Goal: Information Seeking & Learning: Check status

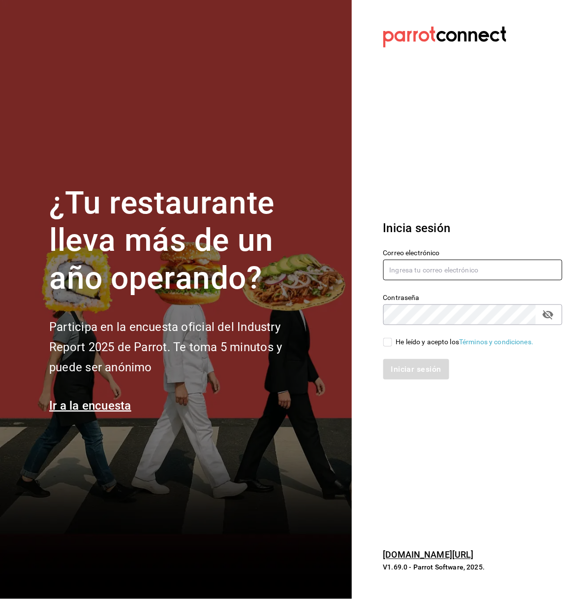
type input "[EMAIL_ADDRESS][DOMAIN_NAME]"
click at [388, 345] on input "He leído y acepto los Términos y condiciones." at bounding box center [387, 342] width 9 height 9
checkbox input "true"
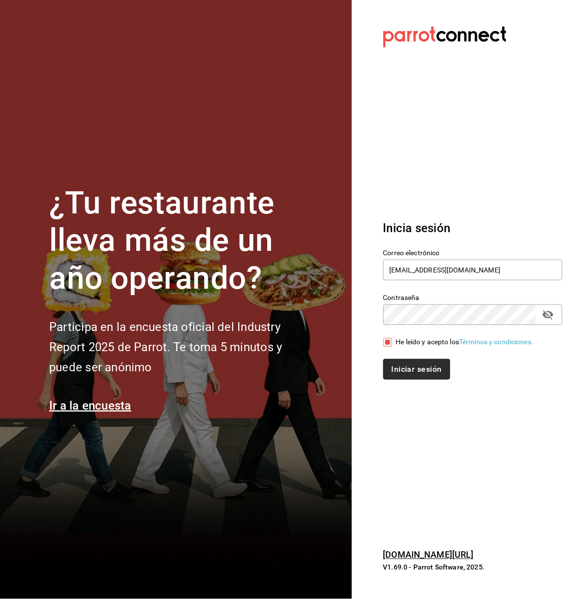
click at [407, 365] on button "Iniciar sesión" at bounding box center [416, 369] width 67 height 21
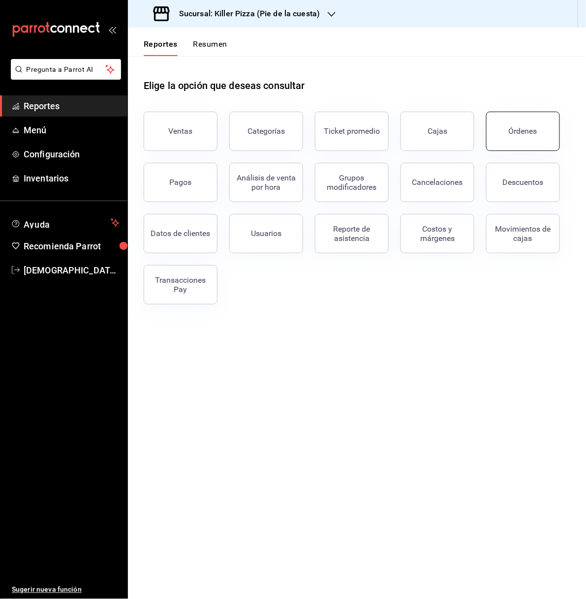
click at [534, 125] on button "Órdenes" at bounding box center [523, 131] width 74 height 39
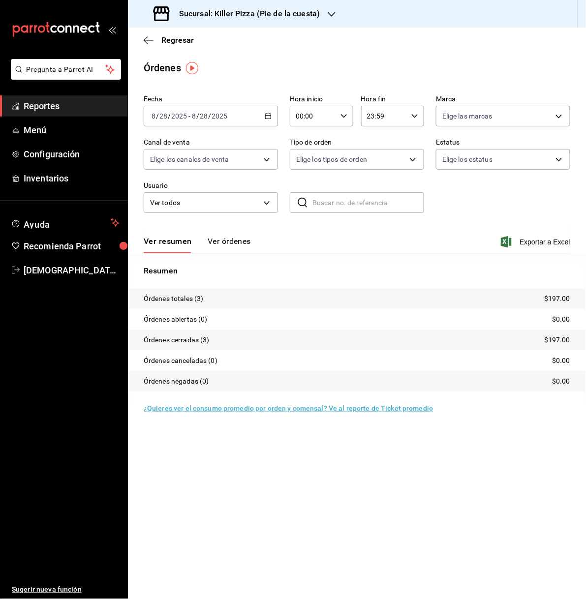
click at [269, 118] on icon "button" at bounding box center [268, 116] width 7 height 7
click at [211, 252] on span "Rango de fechas" at bounding box center [190, 256] width 76 height 10
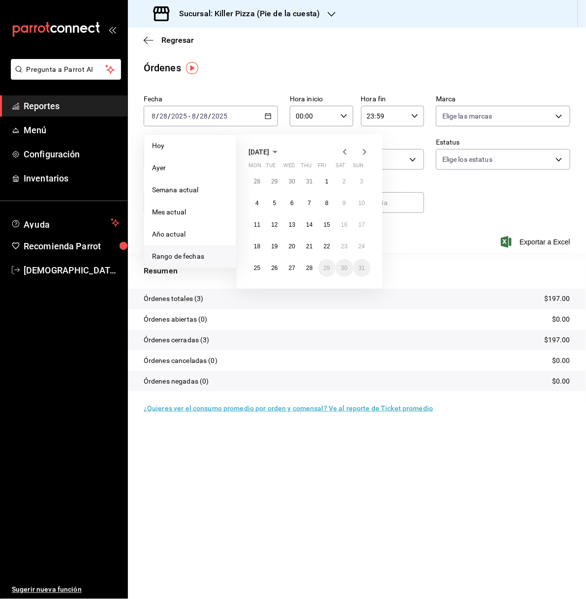
click at [281, 152] on icon "button" at bounding box center [275, 152] width 12 height 12
click at [271, 151] on icon "button" at bounding box center [270, 152] width 12 height 12
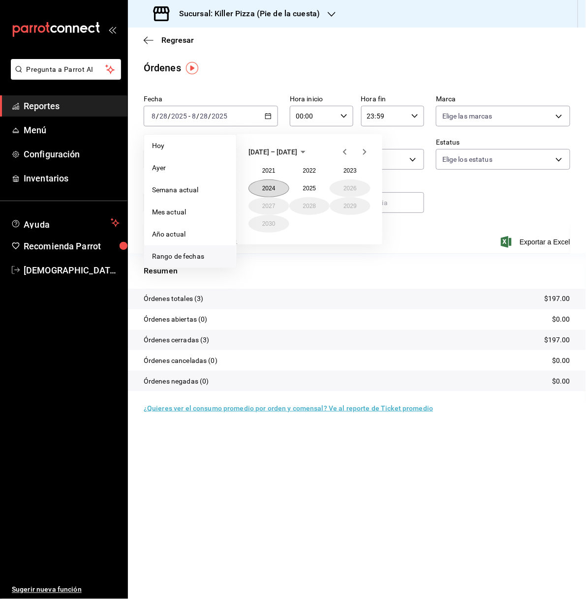
click at [270, 185] on button "2024" at bounding box center [268, 189] width 41 height 18
click at [323, 205] on button "August" at bounding box center [309, 206] width 41 height 18
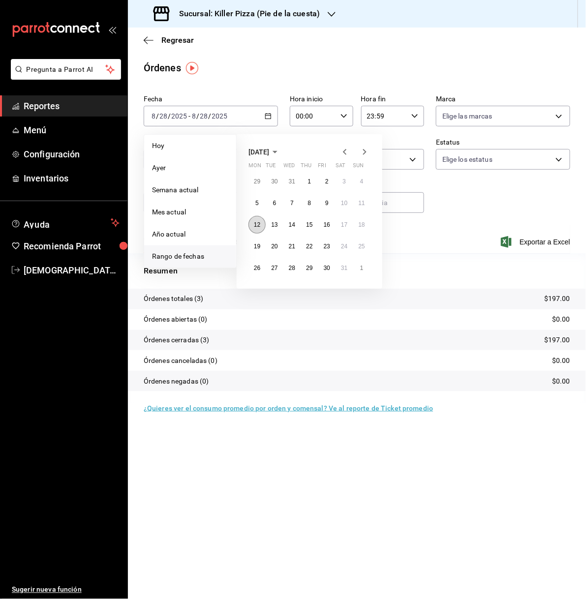
click at [259, 223] on abbr "12" at bounding box center [257, 224] width 6 height 7
click at [362, 218] on button "18" at bounding box center [361, 225] width 17 height 18
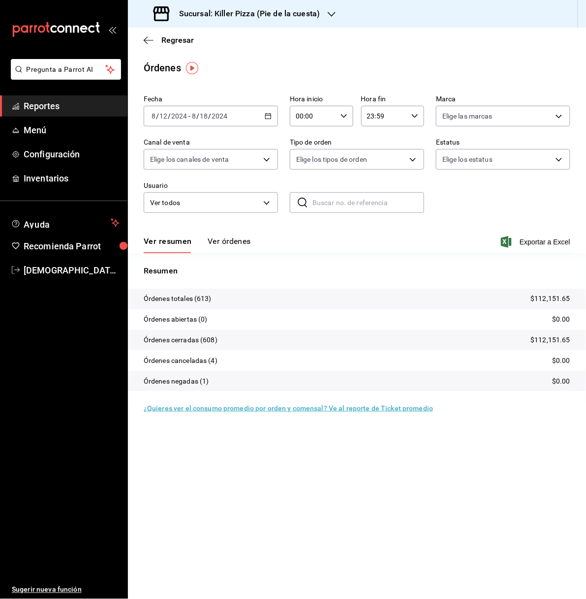
click at [328, 9] on div at bounding box center [332, 14] width 8 height 10
click at [220, 63] on div "Killer Pizza (Tintero)" at bounding box center [202, 65] width 132 height 10
click at [291, 7] on div "Sucursal: Killer Pizza (Tintero)" at bounding box center [222, 14] width 173 height 28
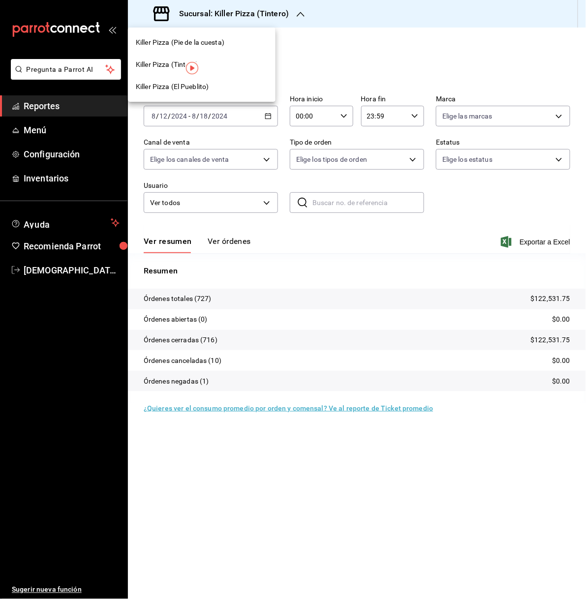
click at [208, 83] on span "Killer Pizza (El Pueblito)" at bounding box center [172, 87] width 73 height 10
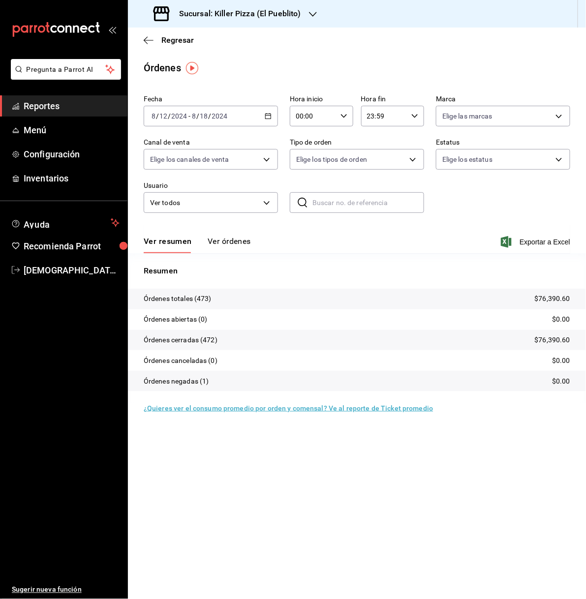
click at [270, 117] on icon "button" at bounding box center [268, 116] width 7 height 7
click at [205, 253] on span "Rango de fechas" at bounding box center [190, 256] width 76 height 10
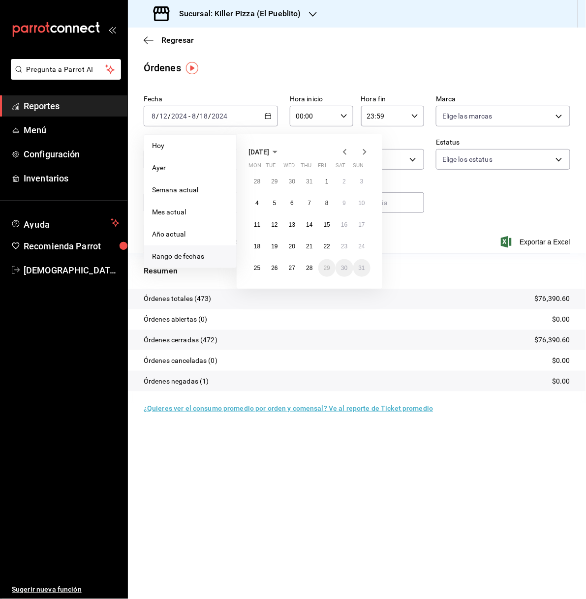
click at [281, 153] on icon "button" at bounding box center [275, 152] width 12 height 12
click at [263, 153] on span "2025" at bounding box center [256, 152] width 16 height 8
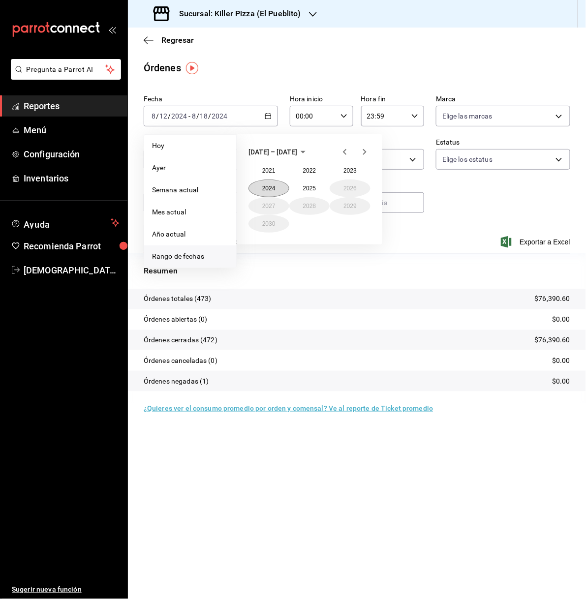
click at [271, 187] on button "2024" at bounding box center [268, 189] width 41 height 18
click at [300, 202] on button "August" at bounding box center [309, 206] width 41 height 18
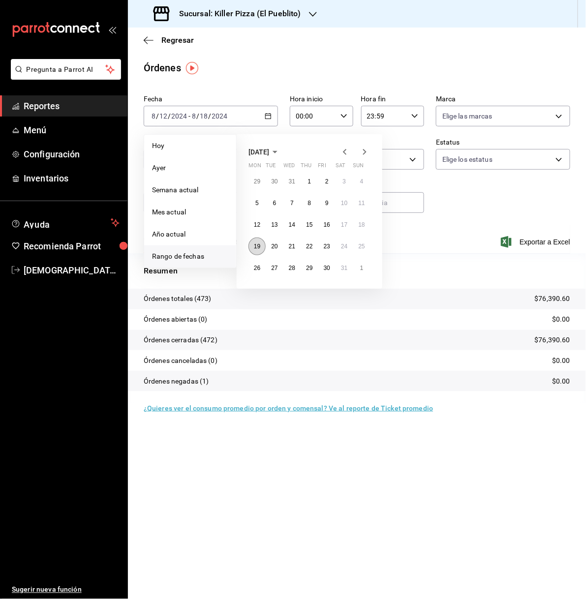
click at [260, 244] on abbr "19" at bounding box center [257, 246] width 6 height 7
click at [360, 245] on abbr "25" at bounding box center [362, 246] width 6 height 7
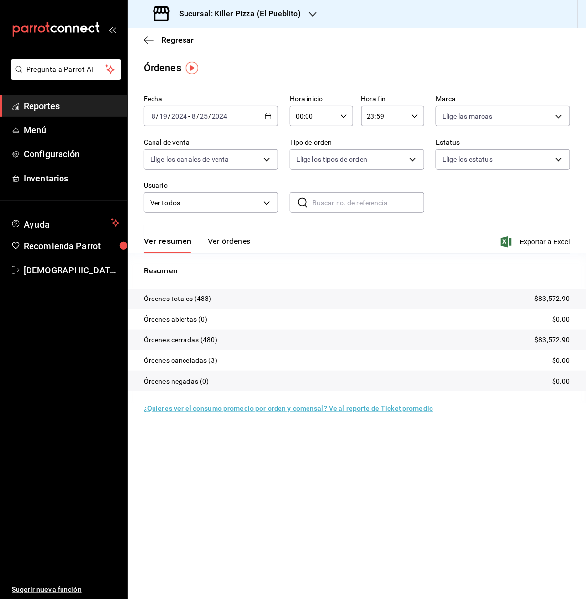
click at [256, 8] on h3 "Sucursal: Killer Pizza (El Pueblito)" at bounding box center [236, 14] width 130 height 12
click at [224, 63] on div "Killer Pizza (Tintero)" at bounding box center [202, 65] width 132 height 10
click at [297, 15] on icon "button" at bounding box center [301, 14] width 8 height 8
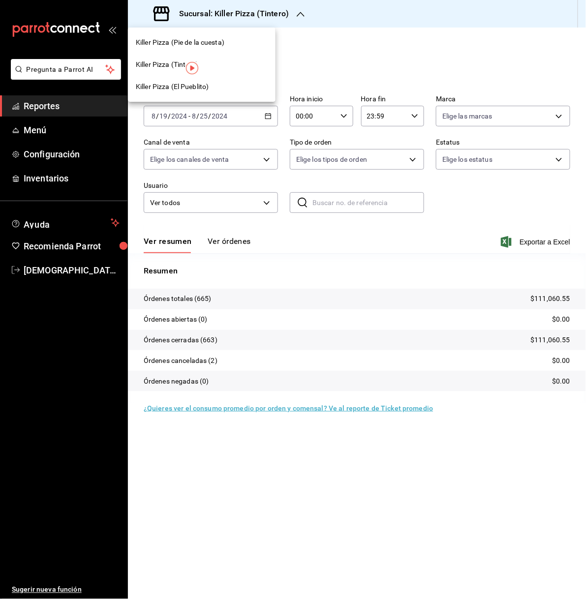
click at [224, 41] on span "Killer Pizza (Pie de la cuesta)" at bounding box center [180, 42] width 89 height 10
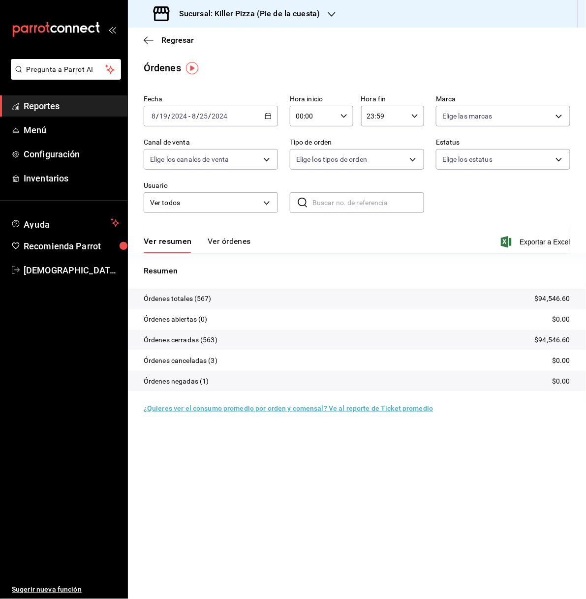
click at [270, 114] on icon "button" at bounding box center [268, 116] width 7 height 7
click at [199, 253] on span "Rango de fechas" at bounding box center [190, 256] width 76 height 10
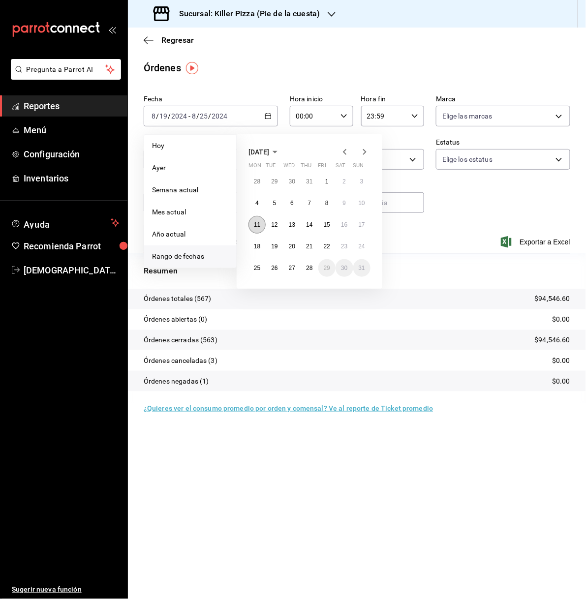
click at [258, 224] on abbr "11" at bounding box center [257, 224] width 6 height 7
click at [358, 228] on button "17" at bounding box center [361, 225] width 17 height 18
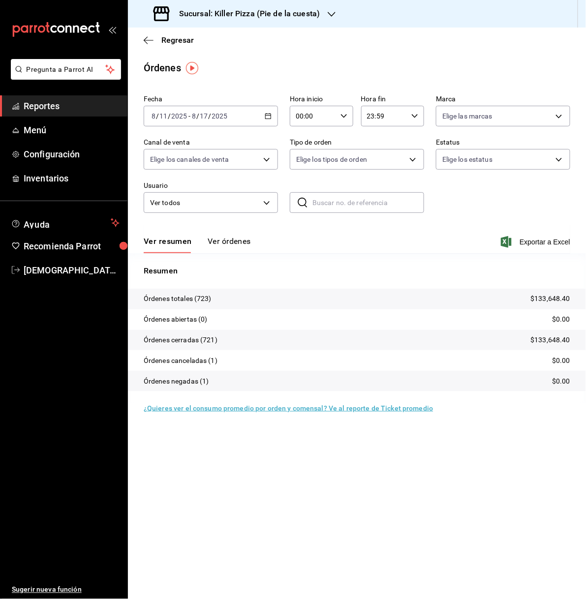
click at [330, 13] on icon "button" at bounding box center [332, 14] width 8 height 8
click at [237, 64] on div "Killer Pizza (Tintero)" at bounding box center [202, 65] width 132 height 10
click at [288, 14] on div "Sucursal: Killer Pizza (Tintero)" at bounding box center [222, 14] width 173 height 28
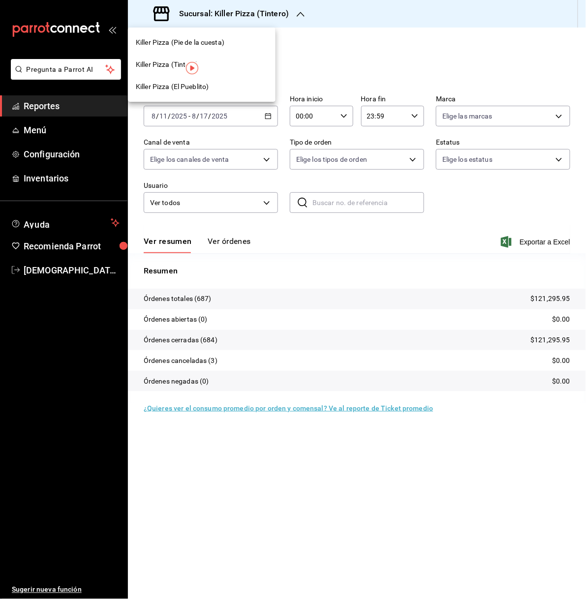
click at [214, 88] on div "Killer Pizza (El Pueblito)" at bounding box center [202, 87] width 132 height 10
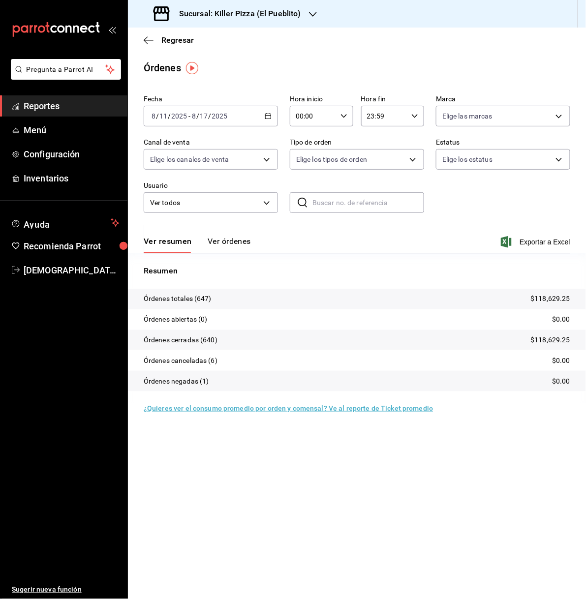
click at [267, 118] on icon "button" at bounding box center [268, 116] width 7 height 7
click at [200, 249] on li "Rango de fechas" at bounding box center [190, 256] width 92 height 22
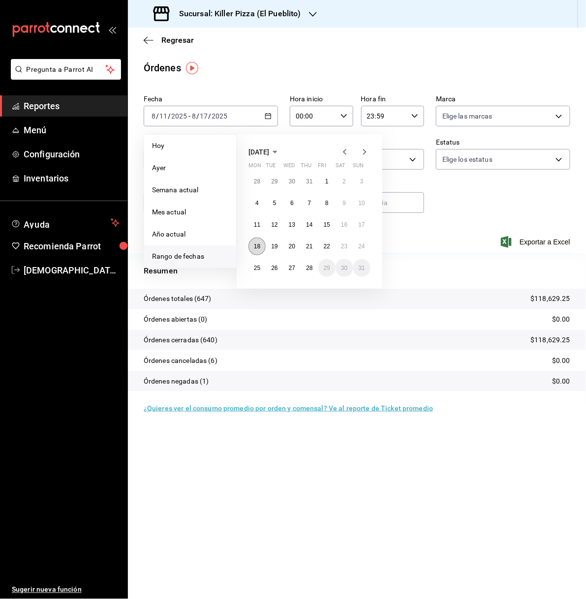
click at [259, 247] on abbr "18" at bounding box center [257, 246] width 6 height 7
click at [364, 241] on button "24" at bounding box center [361, 247] width 17 height 18
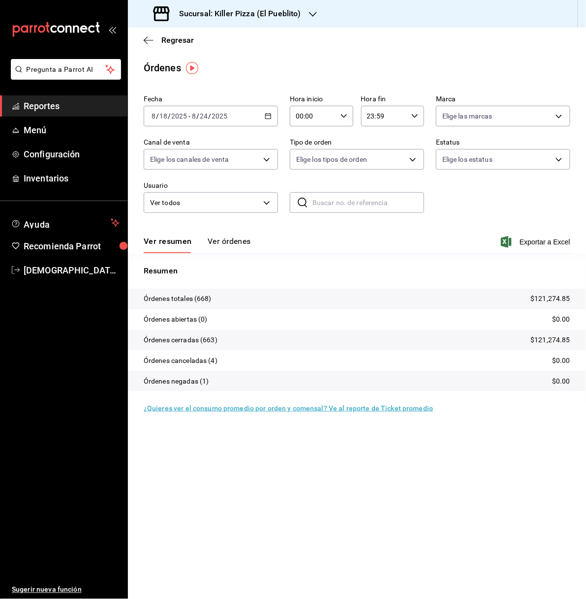
click at [299, 10] on h3 "Sucursal: Killer Pizza (El Pueblito)" at bounding box center [236, 14] width 130 height 12
click at [225, 63] on div "Killer Pizza (Tintero)" at bounding box center [202, 65] width 132 height 10
click at [297, 10] on icon "button" at bounding box center [301, 14] width 8 height 8
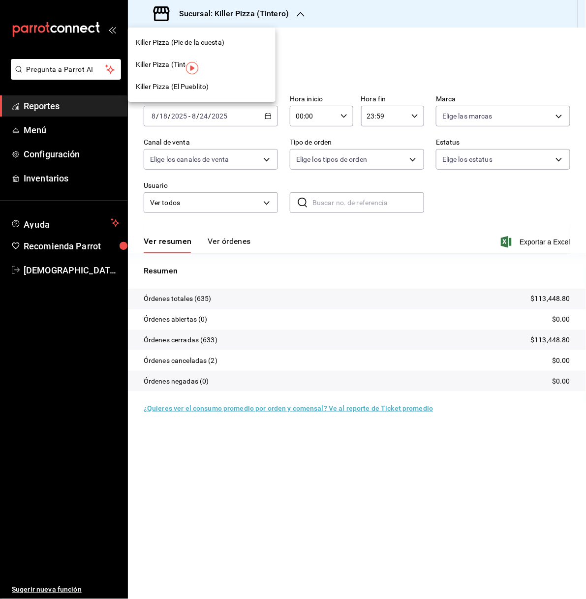
click at [225, 48] on div "Killer Pizza (Pie de la cuesta)" at bounding box center [202, 42] width 148 height 22
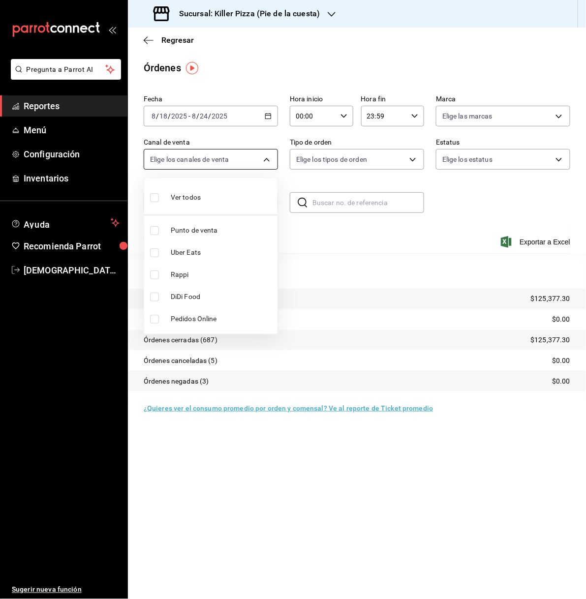
click at [264, 159] on body "Pregunta a Parrot AI Reportes Menú Configuración Inventarios Ayuda Recomienda P…" at bounding box center [293, 299] width 586 height 599
click at [209, 251] on span "Uber Eats" at bounding box center [222, 252] width 103 height 10
type input "UBER_EATS"
checkbox input "true"
click at [203, 270] on span "Rappi" at bounding box center [222, 275] width 103 height 10
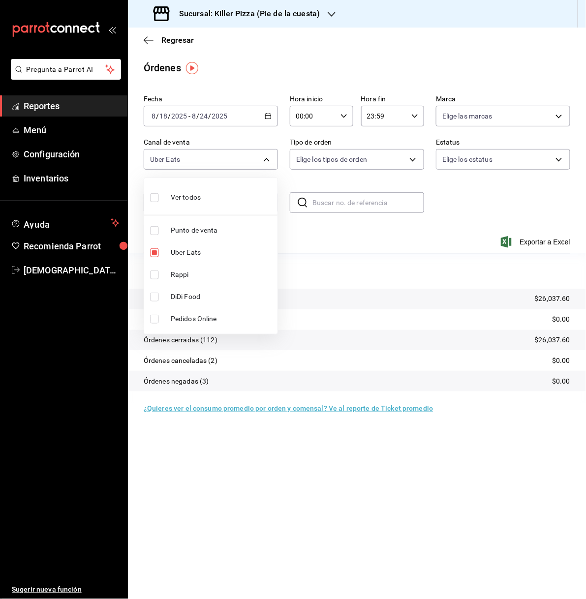
type input "UBER_EATS,RAPPI"
checkbox input "true"
click at [323, 484] on div at bounding box center [293, 299] width 586 height 599
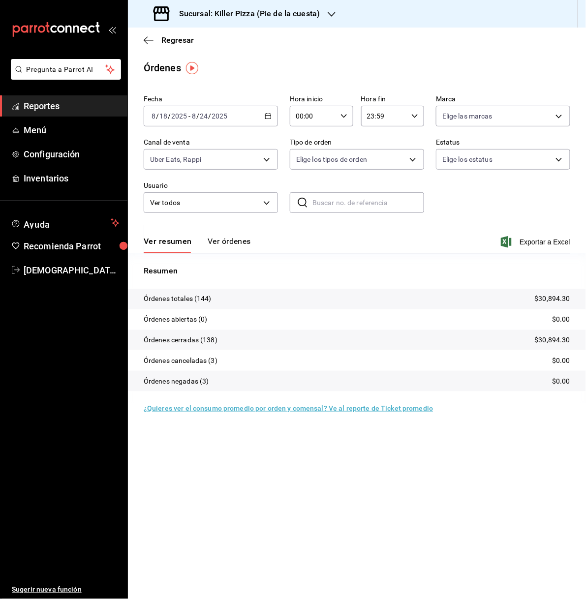
click at [328, 14] on icon "button" at bounding box center [332, 14] width 8 height 8
click at [222, 65] on div "Killer Pizza (Tintero)" at bounding box center [202, 65] width 132 height 10
click at [297, 16] on icon "button" at bounding box center [301, 14] width 8 height 8
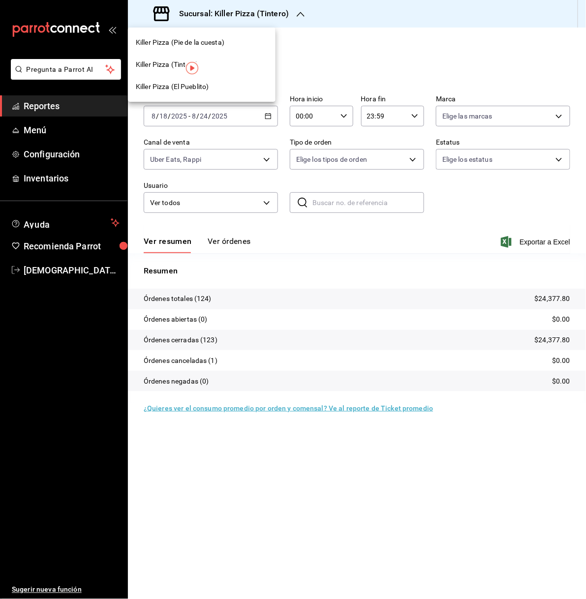
click at [229, 77] on div "Killer Pizza (El Pueblito)" at bounding box center [202, 87] width 148 height 22
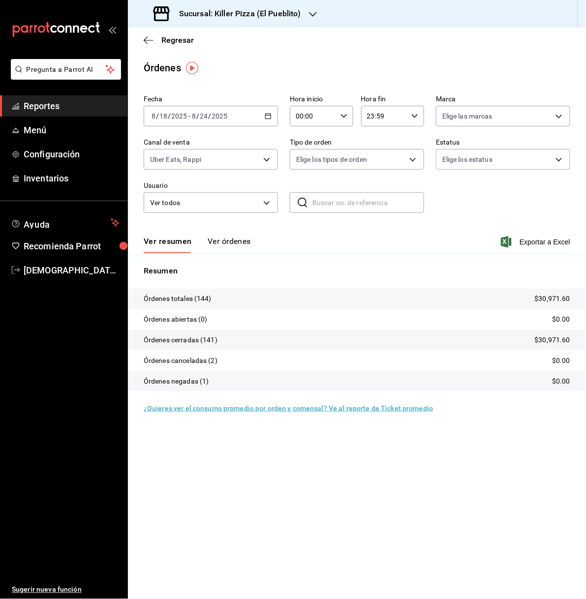
click at [265, 117] on icon "button" at bounding box center [268, 116] width 7 height 7
click at [206, 256] on span "Rango de fechas" at bounding box center [190, 256] width 76 height 10
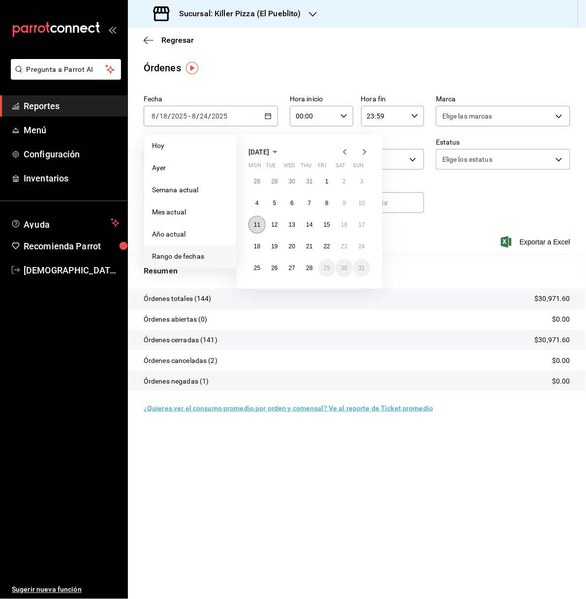
click at [256, 228] on button "11" at bounding box center [256, 225] width 17 height 18
click at [364, 221] on abbr "17" at bounding box center [362, 224] width 6 height 7
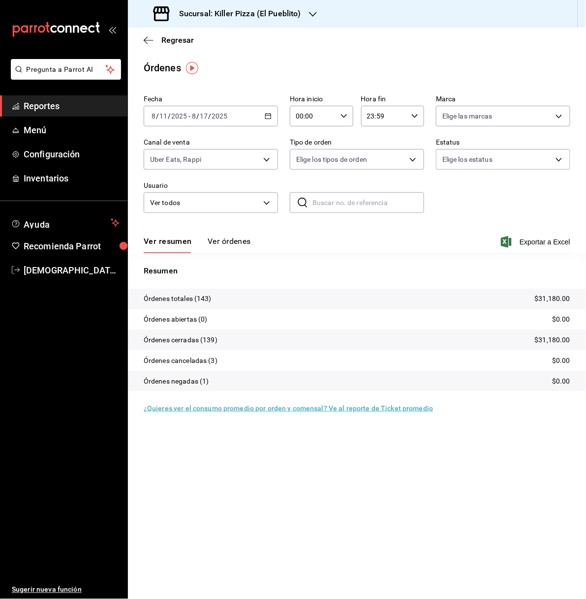
click at [288, 19] on h3 "Sucursal: Killer Pizza (El Pueblito)" at bounding box center [236, 14] width 130 height 12
click at [225, 66] on div "Killer Pizza (Tintero)" at bounding box center [202, 65] width 132 height 10
click at [273, 18] on h3 "Sucursal: Killer Pizza (Tintero)" at bounding box center [230, 14] width 118 height 12
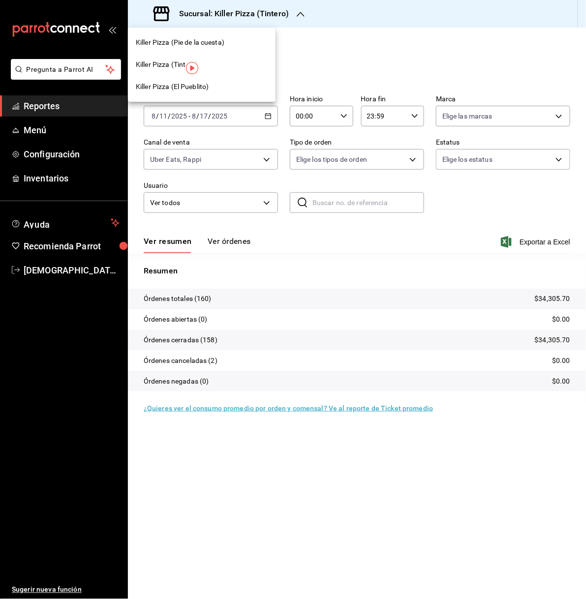
click at [230, 35] on div "Killer Pizza (Pie de la cuesta)" at bounding box center [202, 42] width 148 height 22
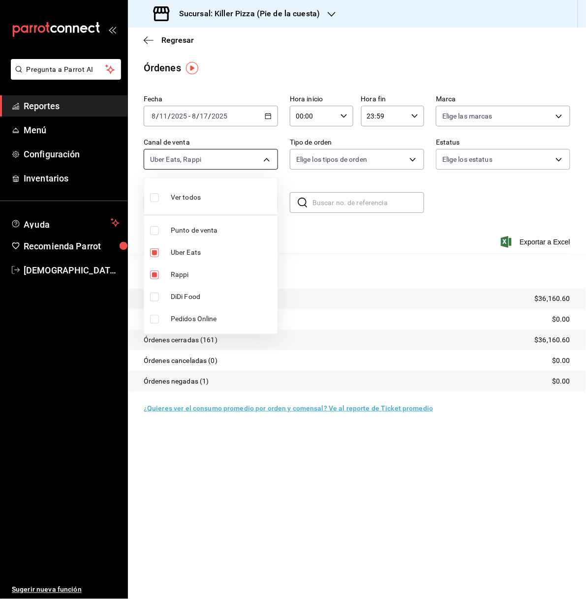
click at [268, 159] on body "Pregunta a Parrot AI Reportes Menú Configuración Inventarios Ayuda Recomienda P…" at bounding box center [293, 299] width 586 height 599
click at [208, 193] on li "Ver todos" at bounding box center [210, 196] width 133 height 29
type input "PARROT,UBER_EATS,RAPPI,DIDI_FOOD,ONLINE"
checkbox input "true"
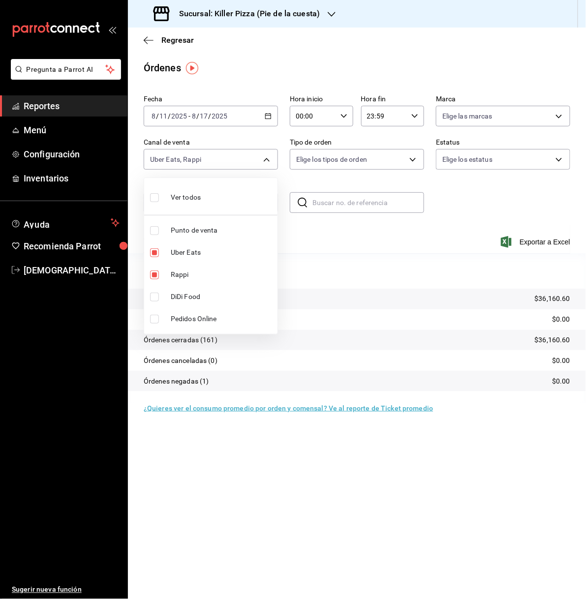
checkbox input "true"
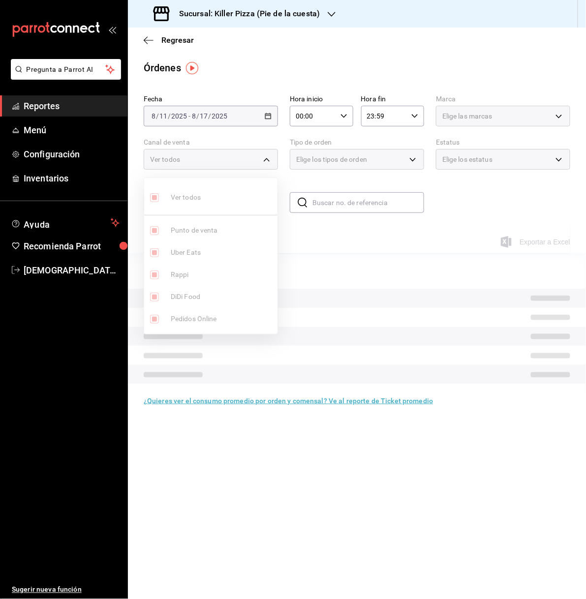
click at [208, 193] on ul "Ver todos Punto de venta Uber Eats Rappi DiDi Food Pedidos Online" at bounding box center [210, 256] width 133 height 156
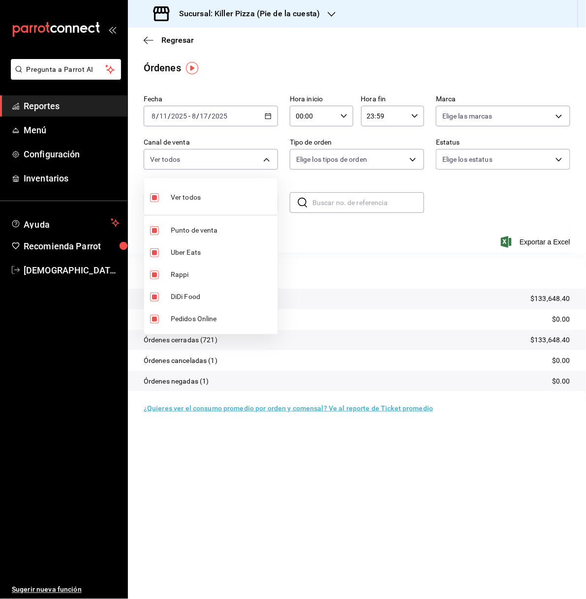
click at [208, 193] on li "Ver todos" at bounding box center [210, 196] width 133 height 29
checkbox input "false"
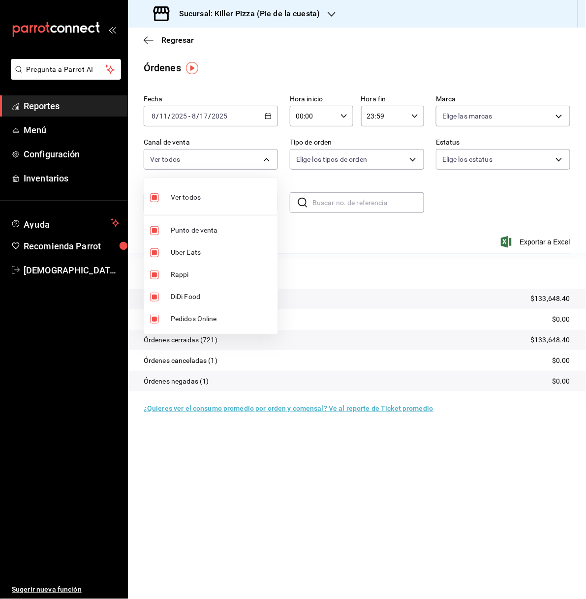
checkbox input "false"
click at [270, 113] on div at bounding box center [293, 299] width 586 height 599
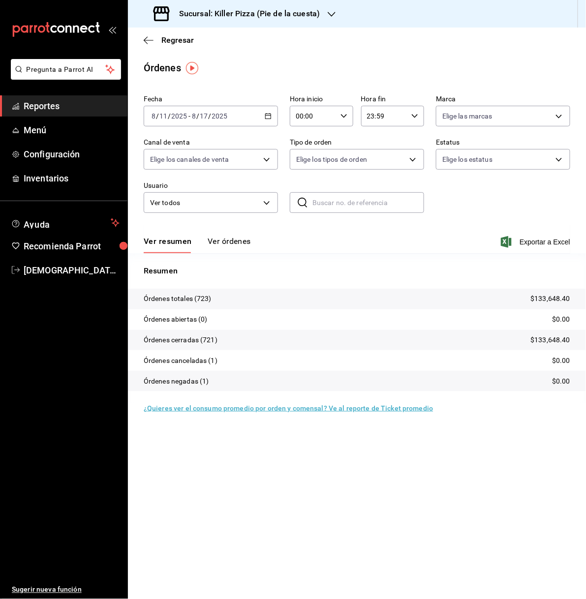
click at [265, 118] on icon "button" at bounding box center [268, 116] width 7 height 7
click at [205, 255] on span "Rango de fechas" at bounding box center [190, 256] width 76 height 10
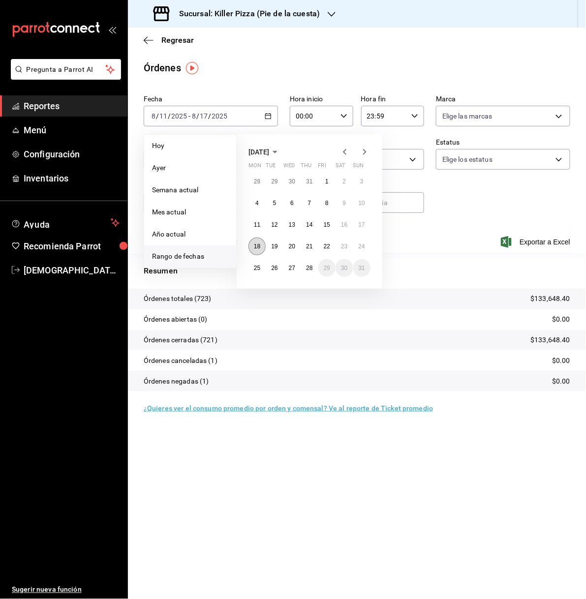
click at [257, 244] on abbr "18" at bounding box center [257, 246] width 6 height 7
click at [356, 246] on button "24" at bounding box center [361, 247] width 17 height 18
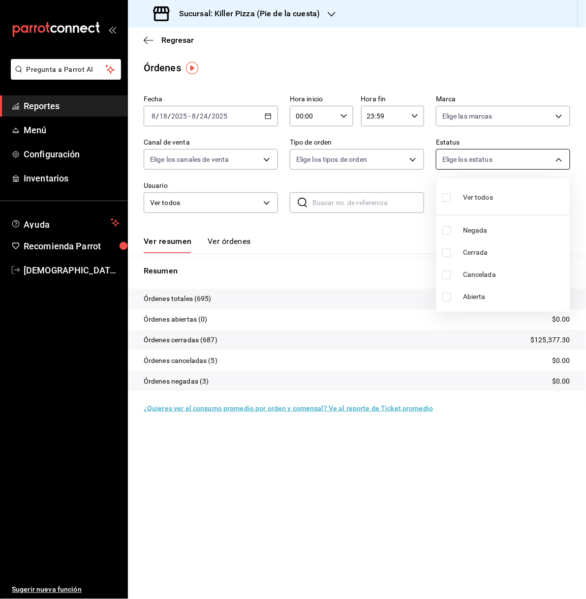
click at [520, 156] on body "Pregunta a Parrot AI Reportes Menú Configuración Inventarios Ayuda Recomienda P…" at bounding box center [293, 299] width 586 height 599
click at [363, 254] on div at bounding box center [293, 299] width 586 height 599
click at [82, 100] on span "Reportes" at bounding box center [72, 105] width 96 height 13
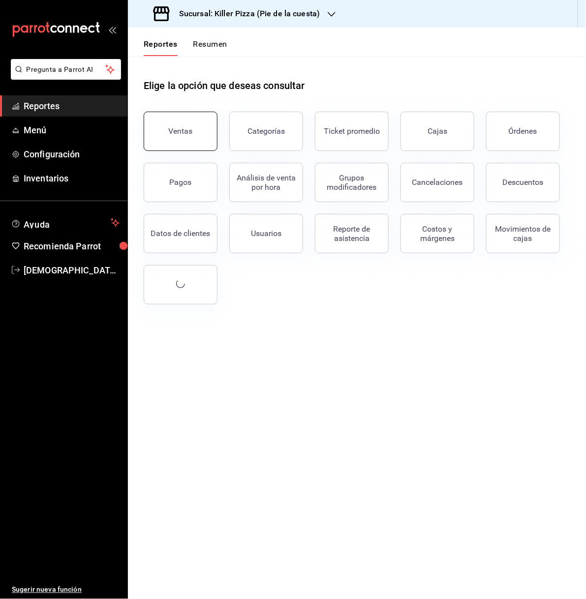
click at [157, 123] on button "Ventas" at bounding box center [181, 131] width 74 height 39
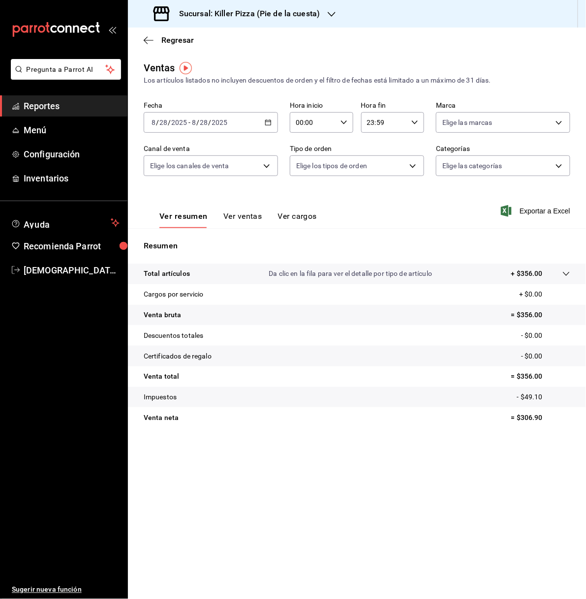
click at [262, 120] on div "[DATE] [DATE] - [DATE] [DATE]" at bounding box center [211, 122] width 134 height 21
click at [194, 242] on span "Rango de fechas" at bounding box center [190, 241] width 76 height 10
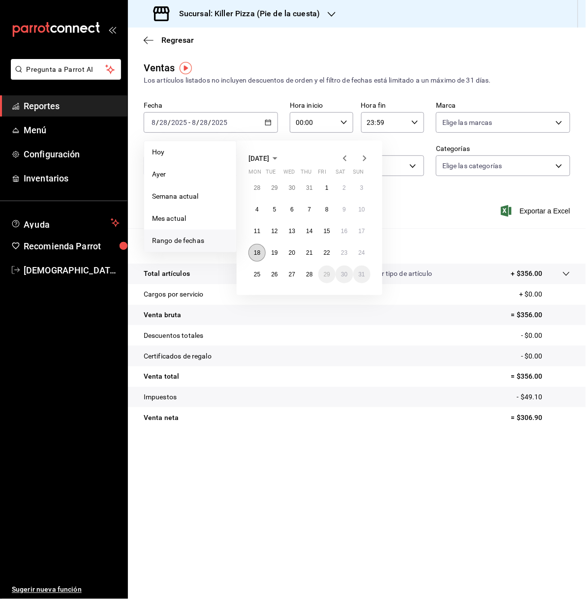
click at [259, 247] on button "18" at bounding box center [256, 253] width 17 height 18
click at [362, 250] on abbr "24" at bounding box center [362, 252] width 6 height 7
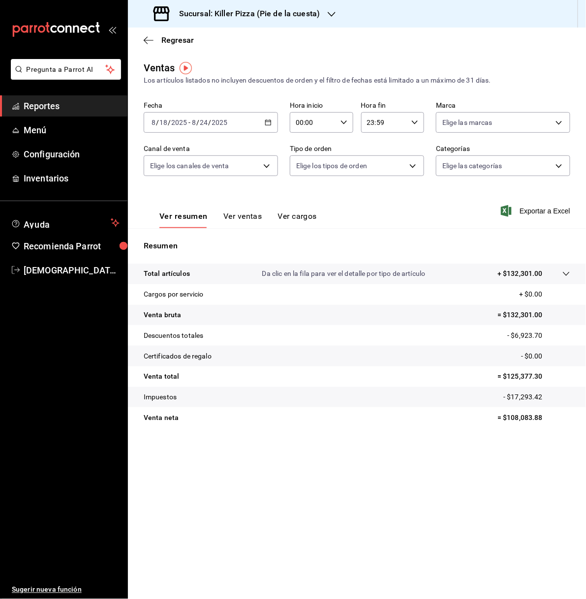
click at [250, 218] on button "Ver ventas" at bounding box center [242, 220] width 39 height 17
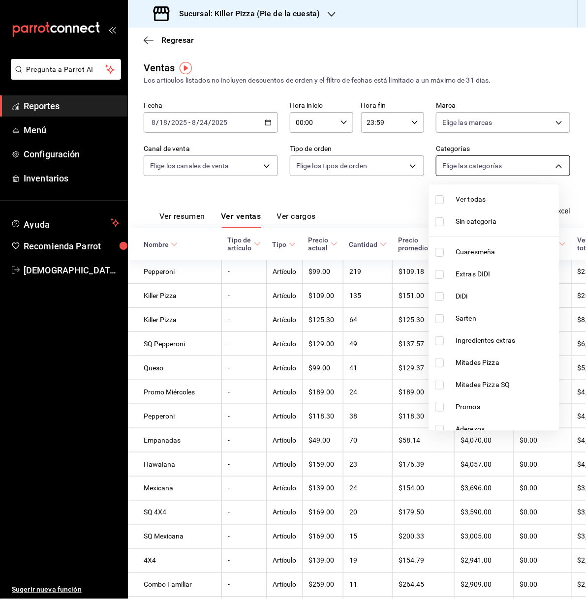
click at [557, 167] on body "Pregunta a Parrot AI Reportes Menú Configuración Inventarios Ayuda Recomienda P…" at bounding box center [293, 299] width 586 height 599
click at [481, 289] on li "DiDi" at bounding box center [494, 296] width 130 height 22
type input "2ef206a1-c732-42d5-a1f8-ab043fe5f38c"
checkbox input "true"
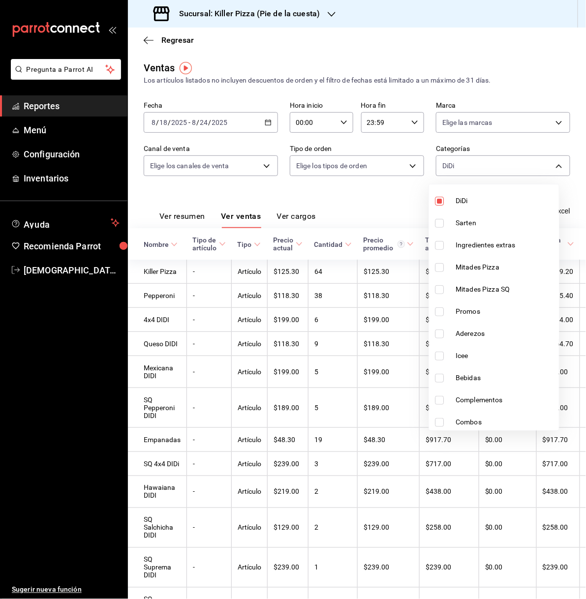
scroll to position [101, 0]
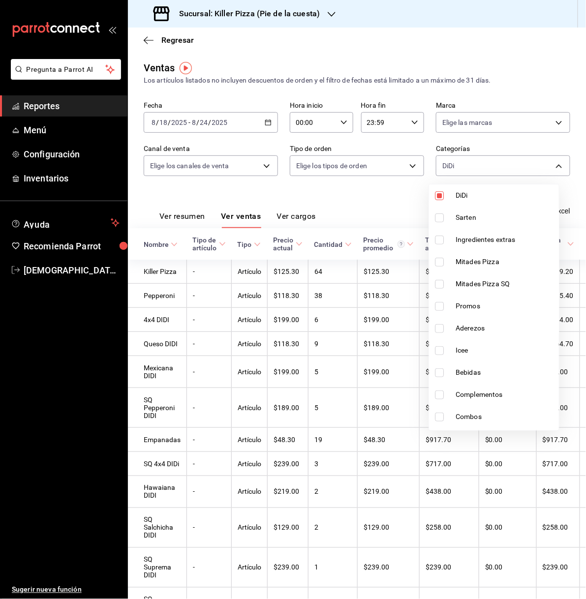
click at [491, 267] on span "Mitades Pizza" at bounding box center [505, 262] width 99 height 10
type input "2ef206a1-c732-42d5-a1f8-ab043fe5f38c,7814702d-c85a-4f0f-9bd9-60f58fa4d2e2"
checkbox input "true"
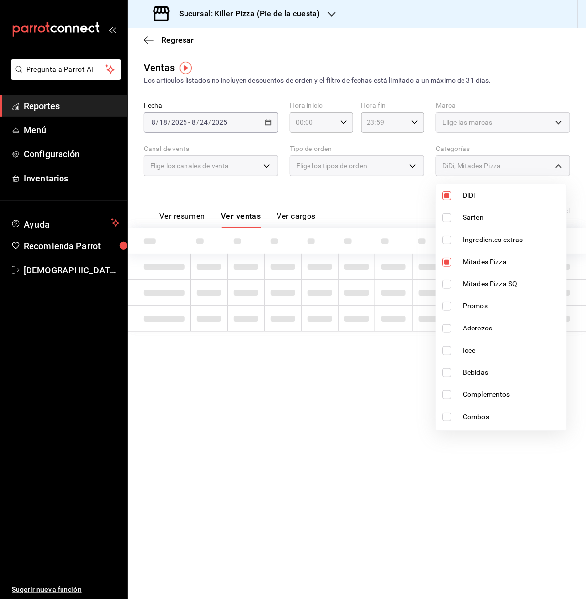
click at [492, 280] on span "Mitades Pizza SQ" at bounding box center [512, 284] width 99 height 10
type input "2ef206a1-c732-42d5-a1f8-ab043fe5f38c,7814702d-c85a-4f0f-9bd9-60f58fa4d2e2,a611a…"
checkbox input "true"
click at [483, 304] on span "Promos" at bounding box center [512, 306] width 99 height 10
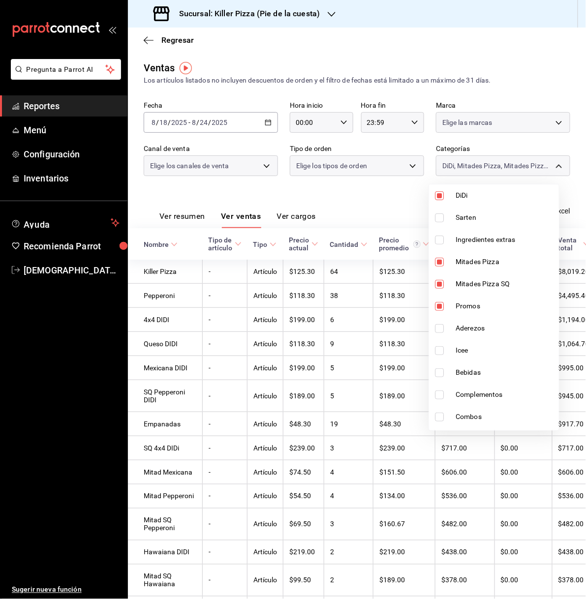
type input "2ef206a1-c732-42d5-a1f8-ab043fe5f38c,7814702d-c85a-4f0f-9bd9-60f58fa4d2e2,a611a…"
checkbox input "true"
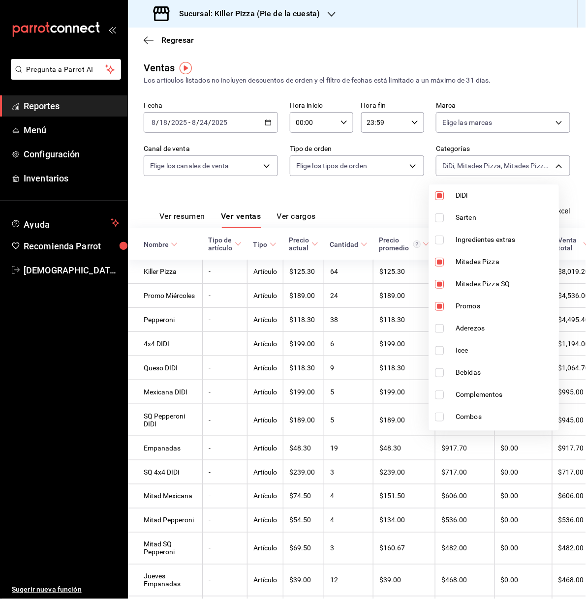
click at [482, 391] on span "Complementos" at bounding box center [505, 395] width 99 height 10
type input "2ef206a1-c732-42d5-a1f8-ab043fe5f38c,7814702d-c85a-4f0f-9bd9-60f58fa4d2e2,a611a…"
checkbox input "true"
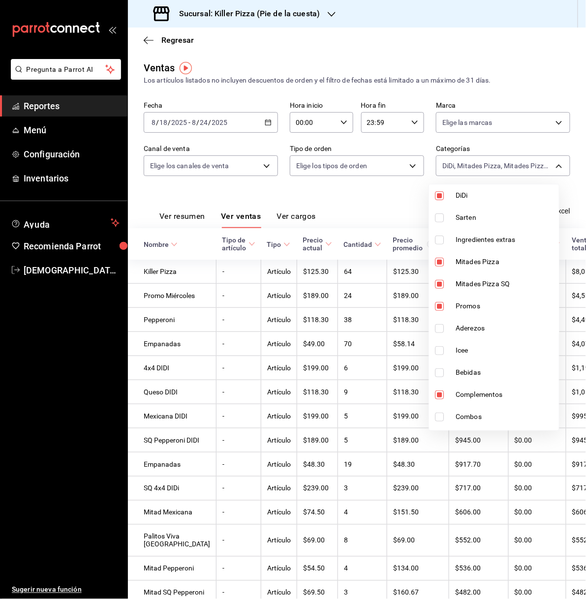
click at [492, 401] on li "Complementos" at bounding box center [494, 395] width 130 height 22
type input "2ef206a1-c732-42d5-a1f8-ab043fe5f38c,7814702d-c85a-4f0f-9bd9-60f58fa4d2e2,a611a…"
checkbox input "false"
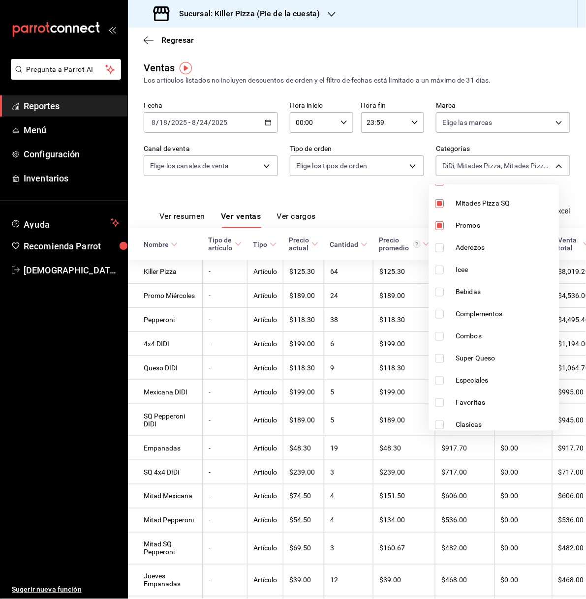
scroll to position [208, 0]
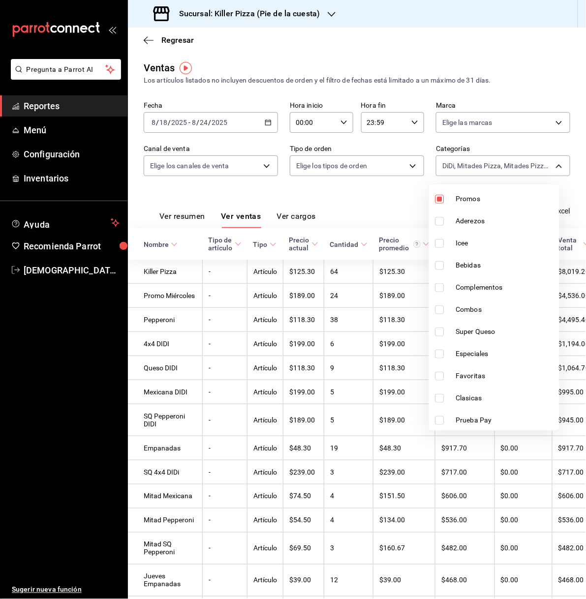
click at [473, 308] on span "Combos" at bounding box center [505, 309] width 99 height 10
type input "2ef206a1-c732-42d5-a1f8-ab043fe5f38c,7814702d-c85a-4f0f-9bd9-60f58fa4d2e2,a611a…"
checkbox input "true"
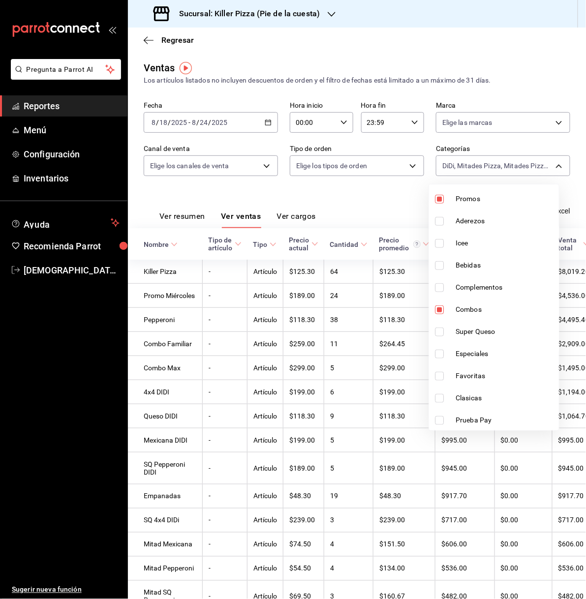
click at [479, 327] on span "Super Queso" at bounding box center [505, 332] width 99 height 10
type input "2ef206a1-c732-42d5-a1f8-ab043fe5f38c,7814702d-c85a-4f0f-9bd9-60f58fa4d2e2,a611a…"
checkbox input "true"
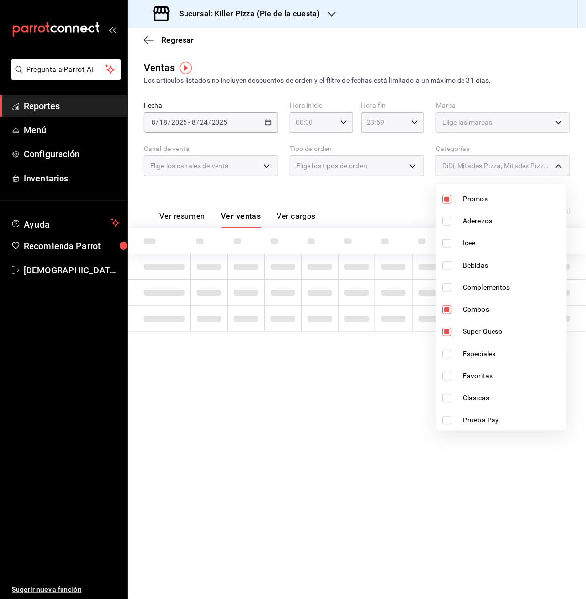
click at [482, 346] on li "Especiales" at bounding box center [501, 354] width 130 height 22
type input "2ef206a1-c732-42d5-a1f8-ab043fe5f38c,7814702d-c85a-4f0f-9bd9-60f58fa4d2e2,a611a…"
checkbox input "true"
click at [487, 371] on span "Favoritas" at bounding box center [512, 376] width 99 height 10
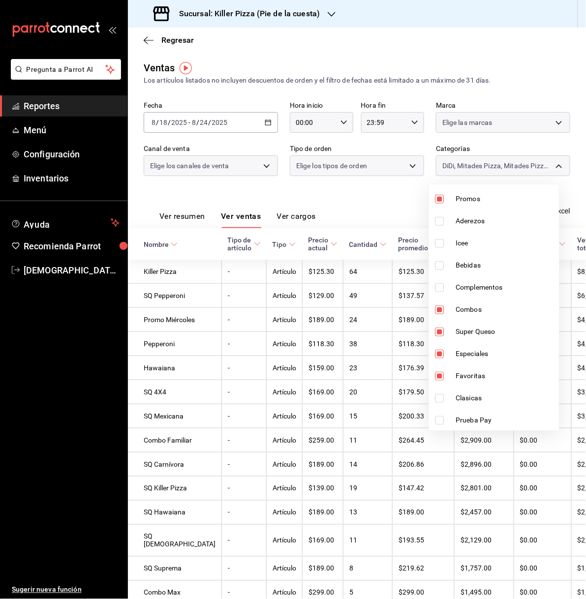
type input "2ef206a1-c732-42d5-a1f8-ab043fe5f38c,7814702d-c85a-4f0f-9bd9-60f58fa4d2e2,a611a…"
checkbox input "true"
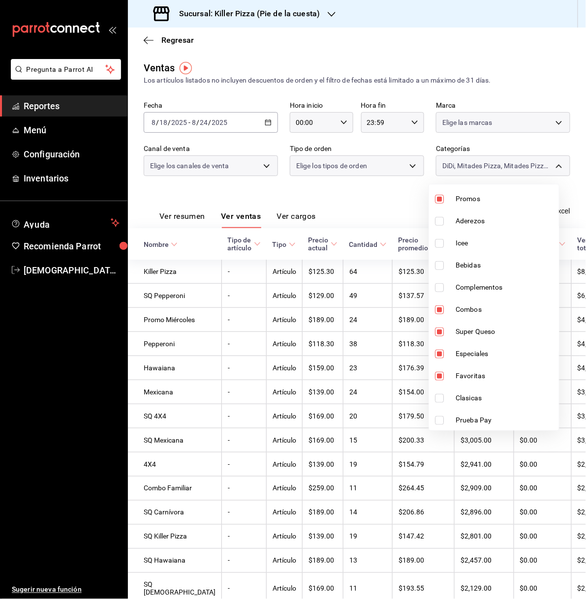
click at [486, 393] on span "Clasicas" at bounding box center [505, 398] width 99 height 10
type input "2ef206a1-c732-42d5-a1f8-ab043fe5f38c,7814702d-c85a-4f0f-9bd9-60f58fa4d2e2,a611a…"
checkbox input "true"
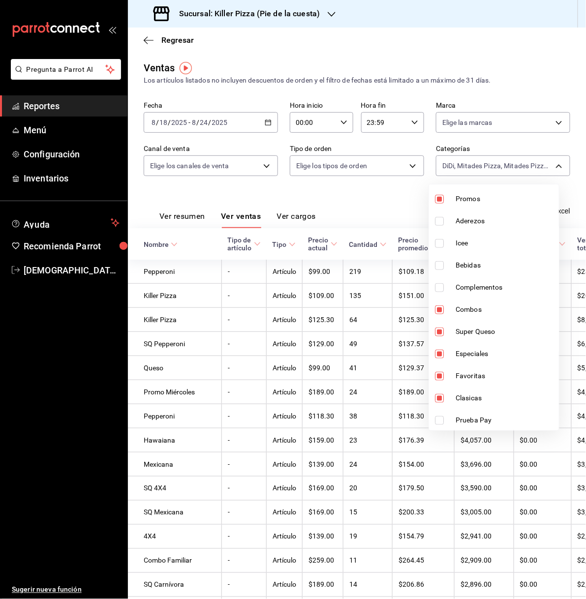
click at [382, 199] on div at bounding box center [293, 299] width 586 height 599
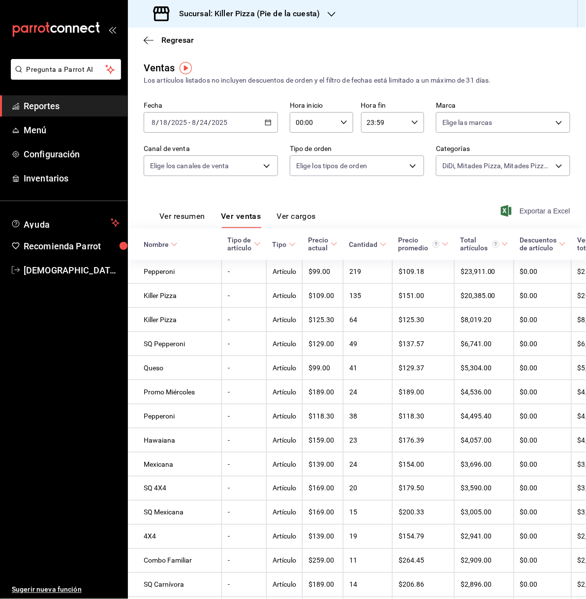
click at [508, 213] on span "Exportar a Excel" at bounding box center [536, 211] width 67 height 12
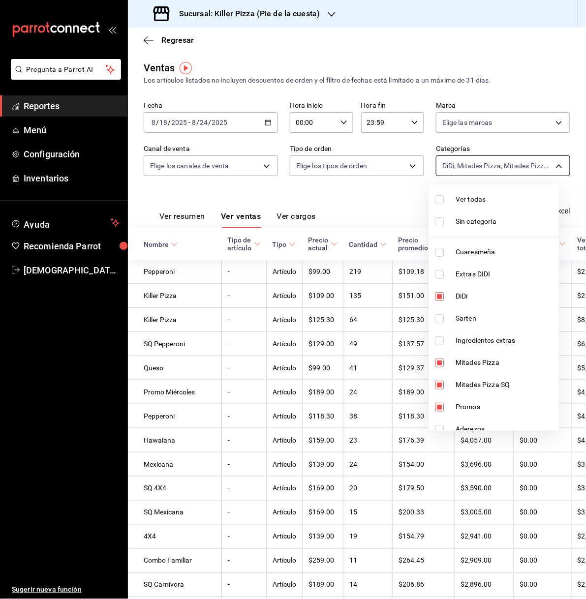
click at [520, 171] on body "Pregunta a Parrot AI Reportes Menú Configuración Inventarios Ayuda Recomienda P…" at bounding box center [293, 299] width 586 height 599
click at [494, 199] on span "Ver todas" at bounding box center [505, 199] width 99 height 10
type input "9f4ba7ec-e98d-42d8-ba84-5fe72b9cc251,1d4d0d72-0d46-438f-8575-3b51557a0eae,2ef20…"
checkbox input "true"
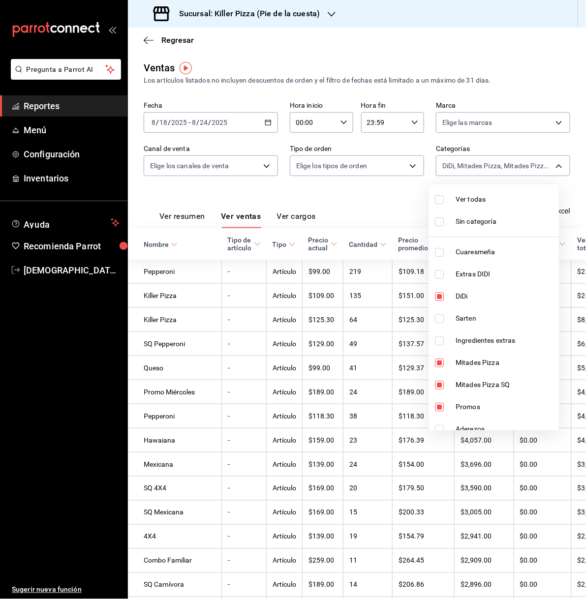
checkbox input "true"
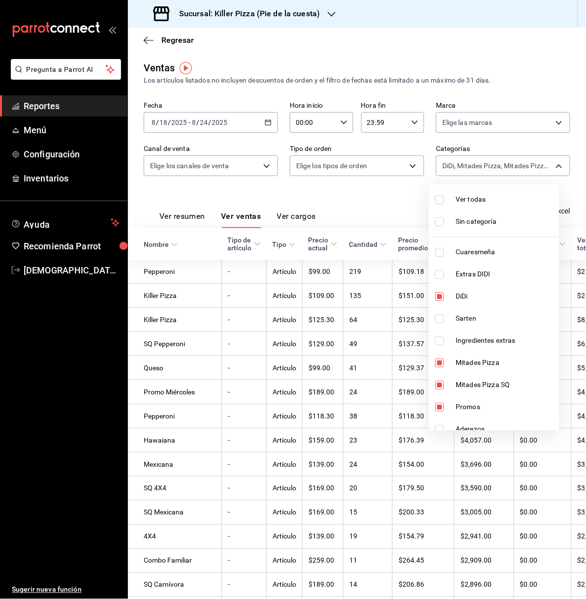
checkbox input "true"
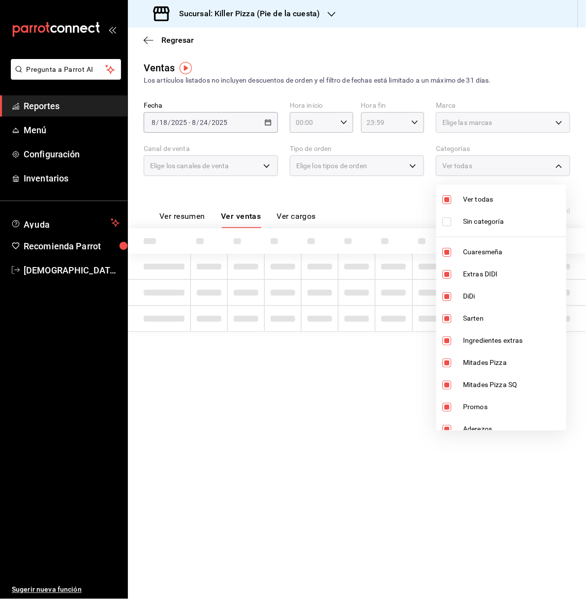
click at [494, 199] on span "Ver todas" at bounding box center [512, 199] width 99 height 10
checkbox input "false"
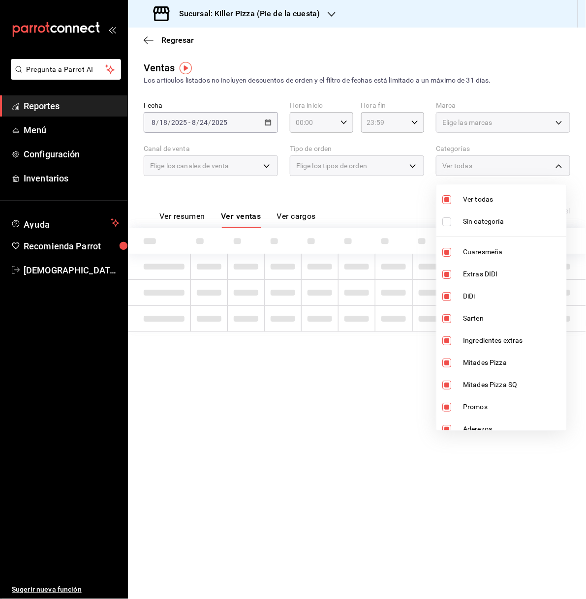
checkbox input "false"
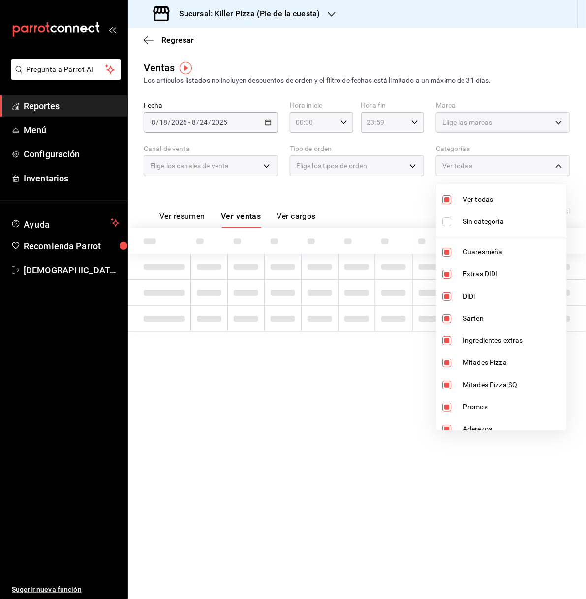
checkbox input "false"
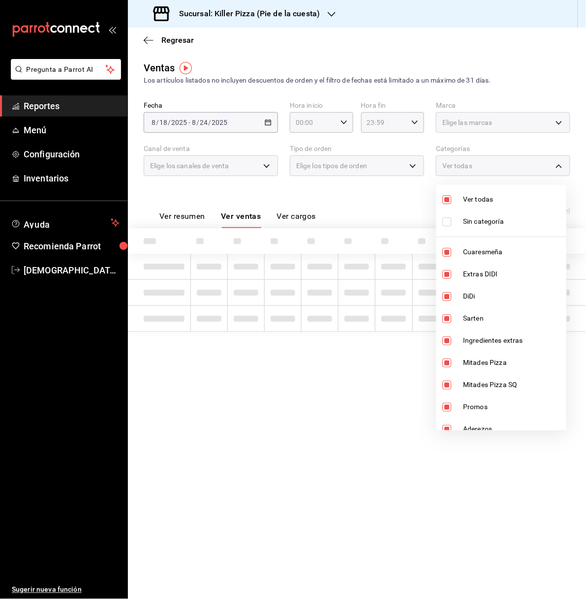
checkbox input "false"
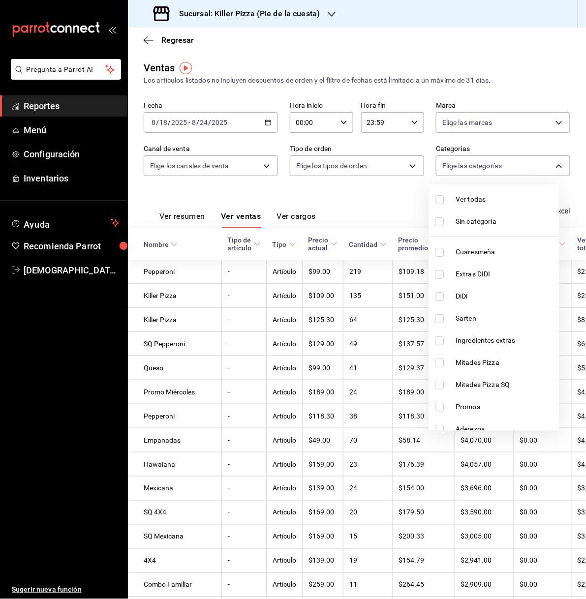
click at [504, 335] on span "Ingredientes extras" at bounding box center [505, 340] width 99 height 10
type input "a79955a4-97c9-491e-af79-b3c721059c5d"
checkbox input "true"
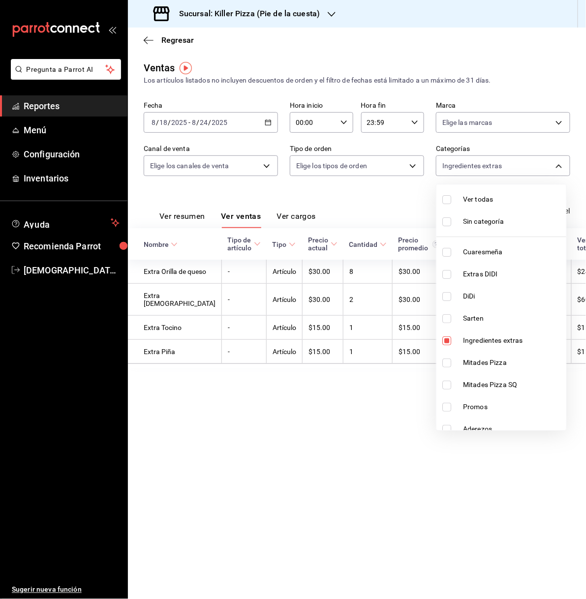
click at [518, 277] on span "Extras DIDI" at bounding box center [512, 274] width 99 height 10
type input "a79955a4-97c9-491e-af79-b3c721059c5d,1d4d0d72-0d46-438f-8575-3b51557a0eae"
checkbox input "true"
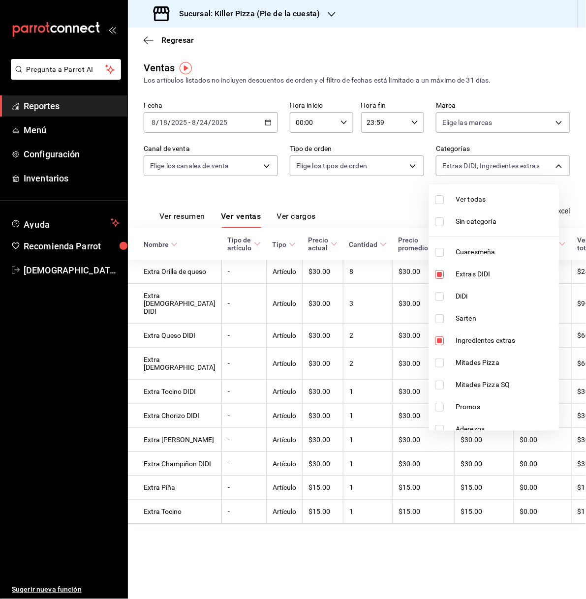
drag, startPoint x: 580, startPoint y: 278, endPoint x: 581, endPoint y: 339, distance: 61.0
click at [581, 339] on div at bounding box center [293, 299] width 586 height 599
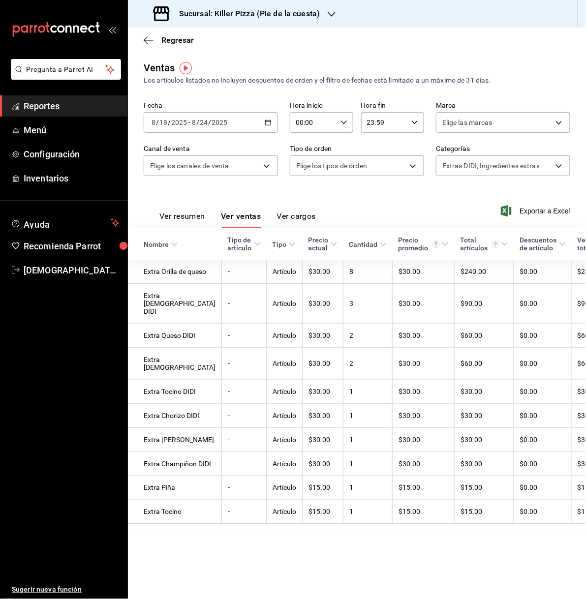
click at [191, 213] on button "Ver resumen" at bounding box center [182, 220] width 46 height 17
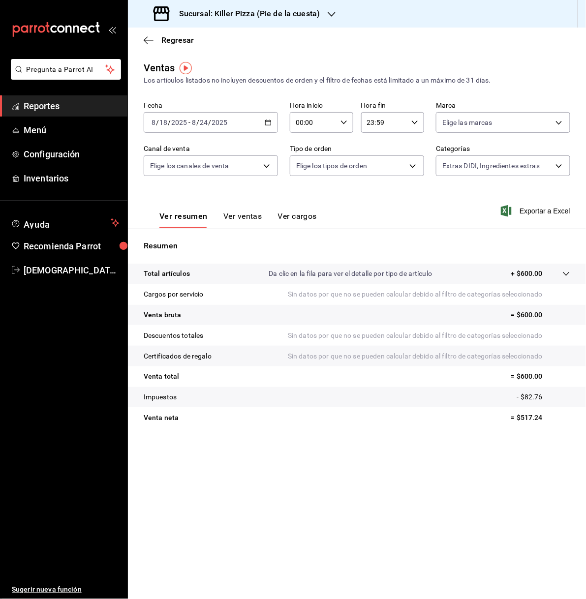
click at [238, 212] on button "Ver ventas" at bounding box center [242, 220] width 39 height 17
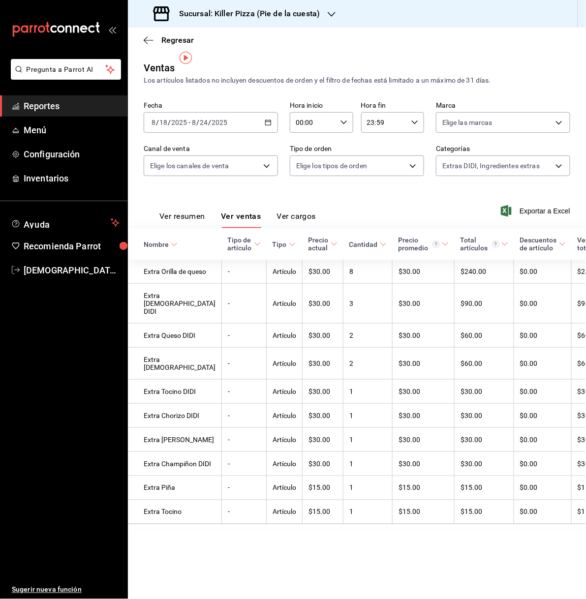
scroll to position [10, 0]
click at [507, 152] on div "Extras DIDI, Ingredientes extras a79955a4-97c9-491e-af79-b3c721059c5d,1d4d0d72-…" at bounding box center [503, 164] width 134 height 25
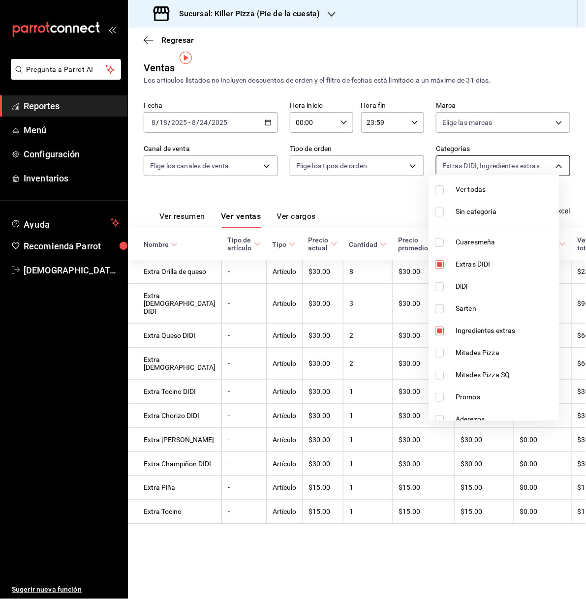
click at [509, 152] on body "Pregunta a Parrot AI Reportes Menú Configuración Inventarios Ayuda Recomienda P…" at bounding box center [293, 299] width 586 height 599
click at [482, 258] on li "Extras DIDI" at bounding box center [494, 264] width 130 height 22
type input "a79955a4-97c9-491e-af79-b3c721059c5d"
checkbox input "false"
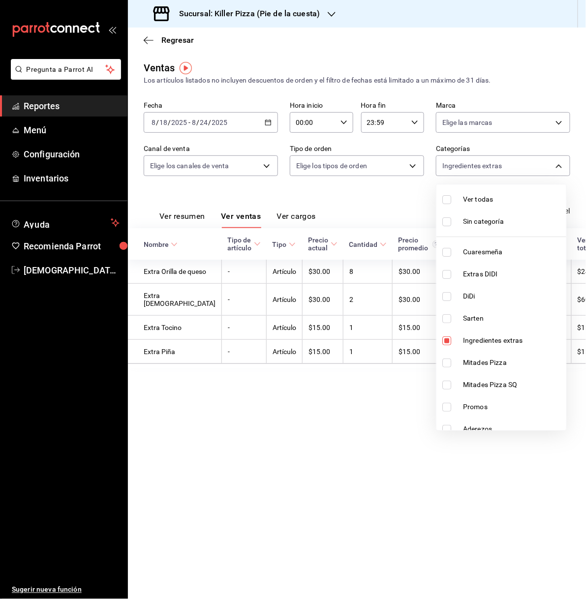
click at [385, 208] on div at bounding box center [293, 299] width 586 height 599
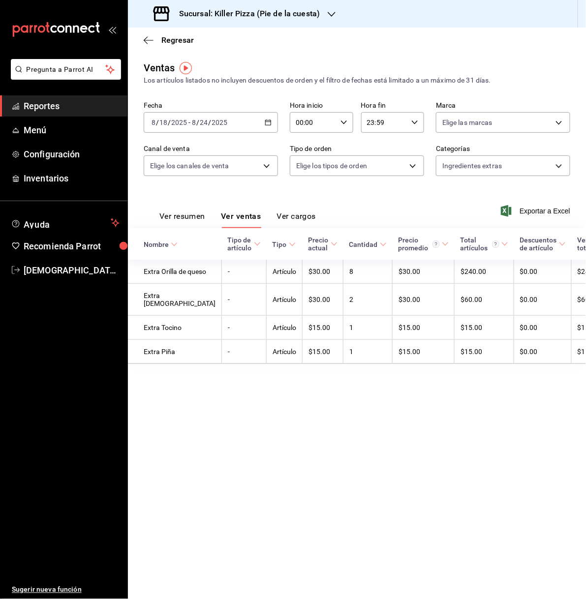
click at [332, 9] on div at bounding box center [332, 14] width 8 height 10
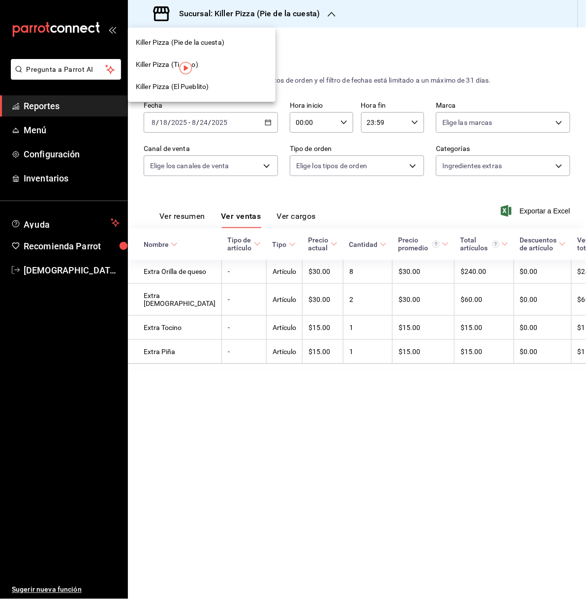
click at [204, 61] on div "Killer Pizza (Tintero)" at bounding box center [202, 65] width 132 height 10
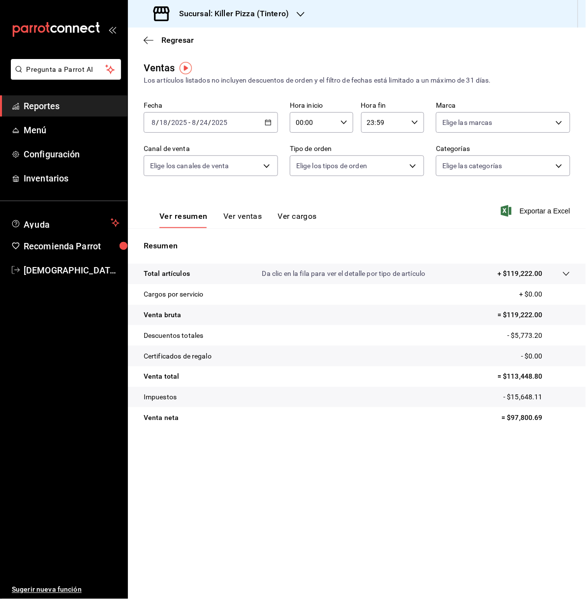
click at [229, 214] on button "Ver ventas" at bounding box center [242, 220] width 39 height 17
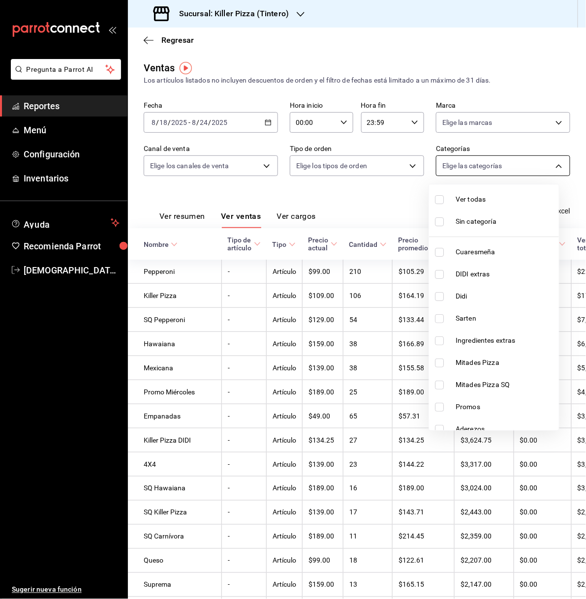
click at [547, 164] on body "Pregunta a Parrot AI Reportes Menú Configuración Inventarios Ayuda Recomienda P…" at bounding box center [293, 299] width 586 height 599
click at [484, 292] on span "Didi" at bounding box center [505, 296] width 99 height 10
type input "26bb3b6b-549d-442f-9ee5-fdd22c82b312"
checkbox input "true"
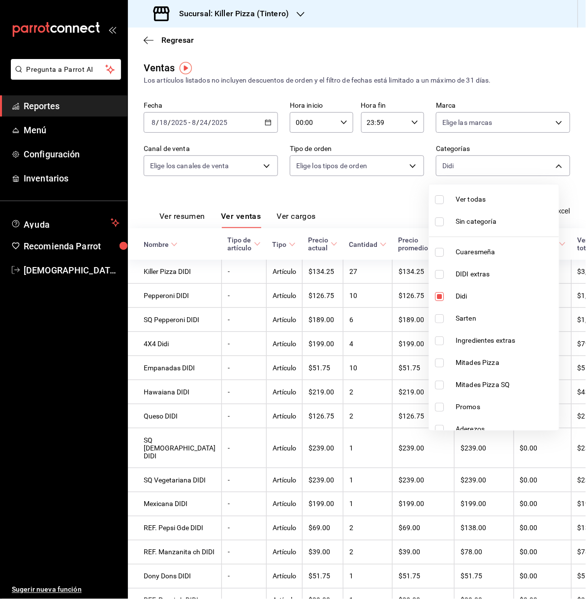
click at [507, 363] on span "Mitades Pizza" at bounding box center [505, 363] width 99 height 10
type input "26bb3b6b-549d-442f-9ee5-fdd22c82b312,52c4c79c-c0d8-4d19-85bc-511cd35f703f"
checkbox input "true"
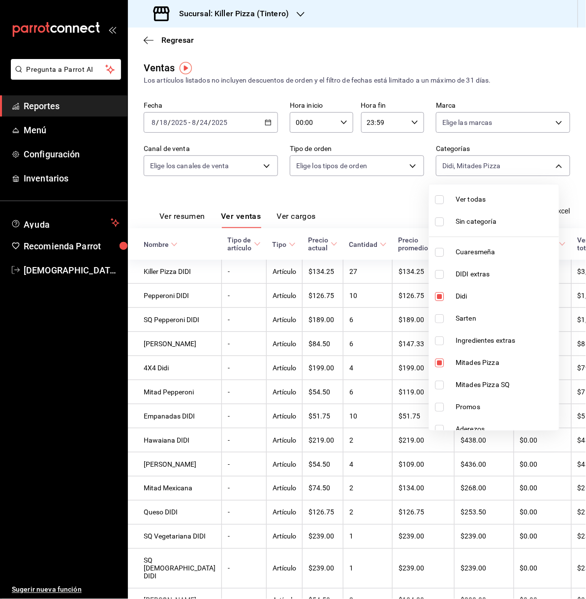
click at [504, 380] on span "Mitades Pizza SQ" at bounding box center [505, 385] width 99 height 10
type input "26bb3b6b-549d-442f-9ee5-fdd22c82b312,52c4c79c-c0d8-4d19-85bc-511cd35f703f,fbbe1…"
checkbox input "true"
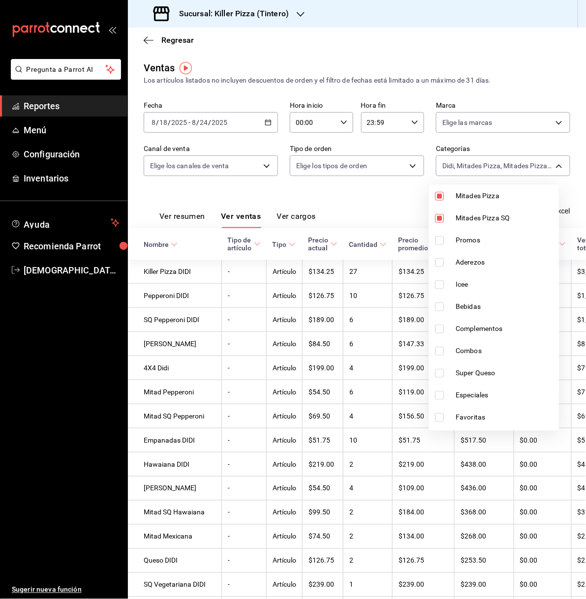
scroll to position [179, 0]
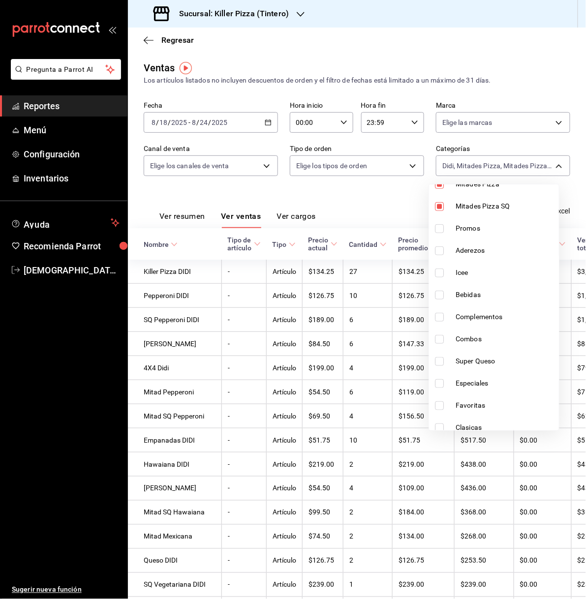
click at [485, 230] on span "Promos" at bounding box center [505, 228] width 99 height 10
type input "26bb3b6b-549d-442f-9ee5-fdd22c82b312,52c4c79c-c0d8-4d19-85bc-511cd35f703f,fbbe1…"
checkbox input "true"
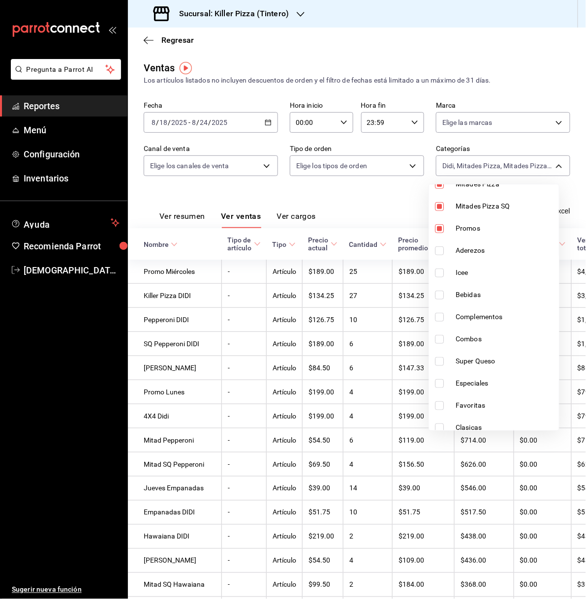
click at [490, 329] on li "Combos" at bounding box center [494, 339] width 130 height 22
type input "26bb3b6b-549d-442f-9ee5-fdd22c82b312,52c4c79c-c0d8-4d19-85bc-511cd35f703f,fbbe1…"
checkbox input "true"
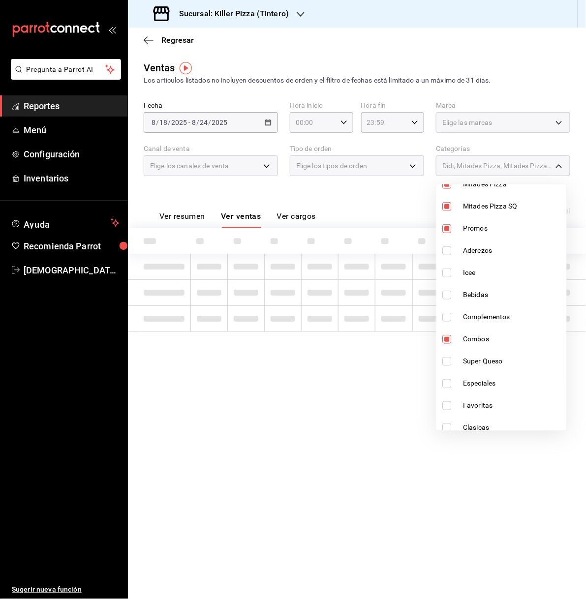
click at [491, 354] on li "Super Queso" at bounding box center [501, 361] width 130 height 22
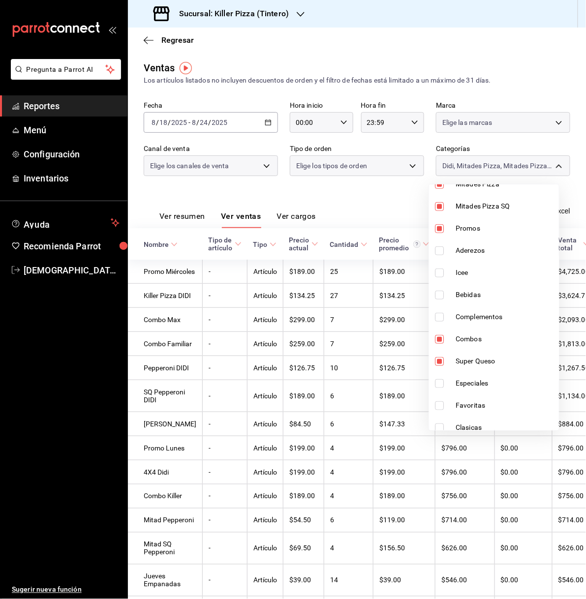
type input "26bb3b6b-549d-442f-9ee5-fdd22c82b312,52c4c79c-c0d8-4d19-85bc-511cd35f703f,fbbe1…"
checkbox input "true"
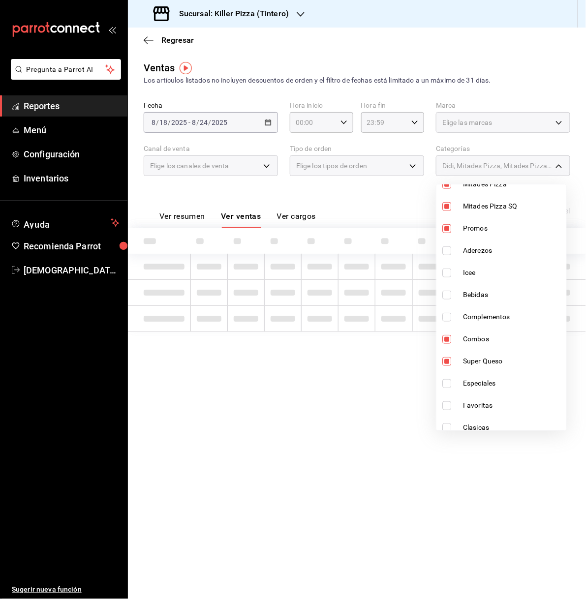
click at [489, 376] on li "Especiales" at bounding box center [501, 383] width 130 height 22
type input "26bb3b6b-549d-442f-9ee5-fdd22c82b312,52c4c79c-c0d8-4d19-85bc-511cd35f703f,fbbe1…"
checkbox input "true"
click at [494, 398] on li "Favoritas" at bounding box center [501, 406] width 130 height 22
type input "26bb3b6b-549d-442f-9ee5-fdd22c82b312,52c4c79c-c0d8-4d19-85bc-511cd35f703f,fbbe1…"
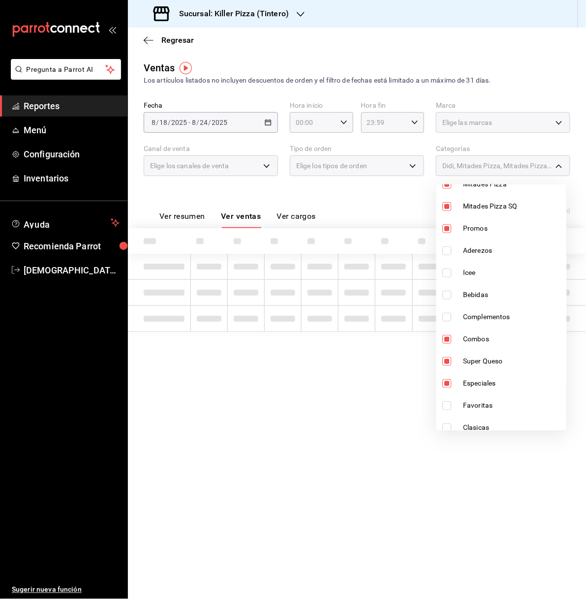
checkbox input "true"
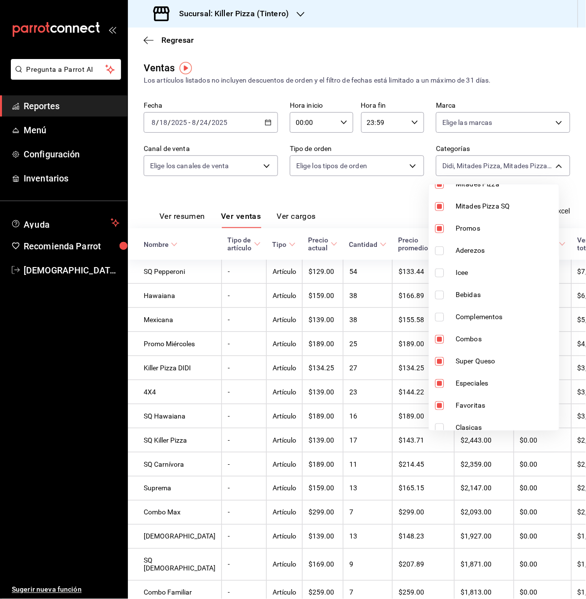
scroll to position [208, 0]
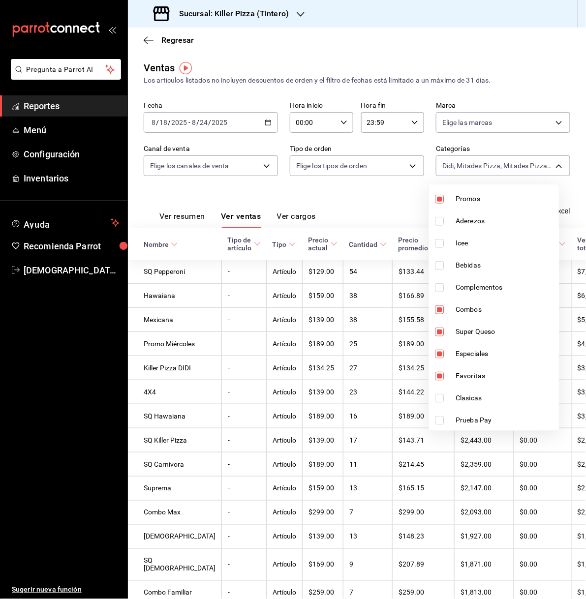
click at [495, 391] on li "Clasicas" at bounding box center [494, 398] width 130 height 22
type input "26bb3b6b-549d-442f-9ee5-fdd22c82b312,52c4c79c-c0d8-4d19-85bc-511cd35f703f,fbbe1…"
checkbox input "true"
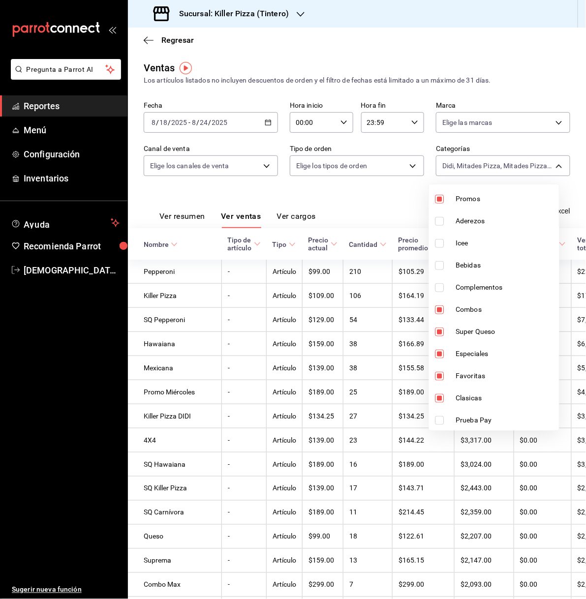
click at [391, 189] on div at bounding box center [293, 299] width 586 height 599
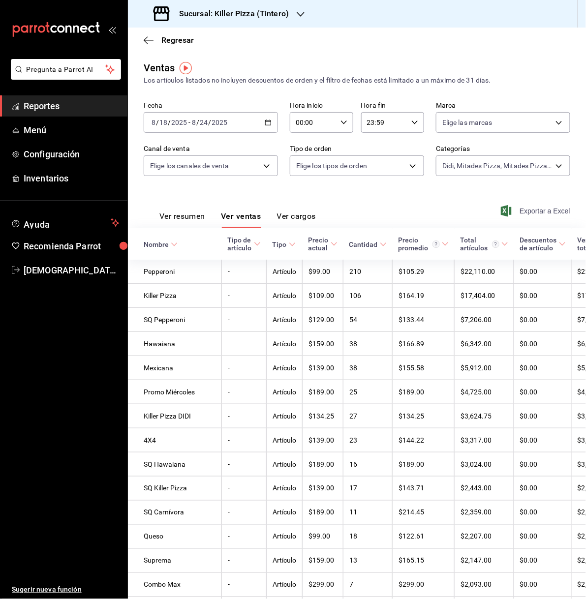
click at [542, 211] on span "Exportar a Excel" at bounding box center [536, 211] width 67 height 12
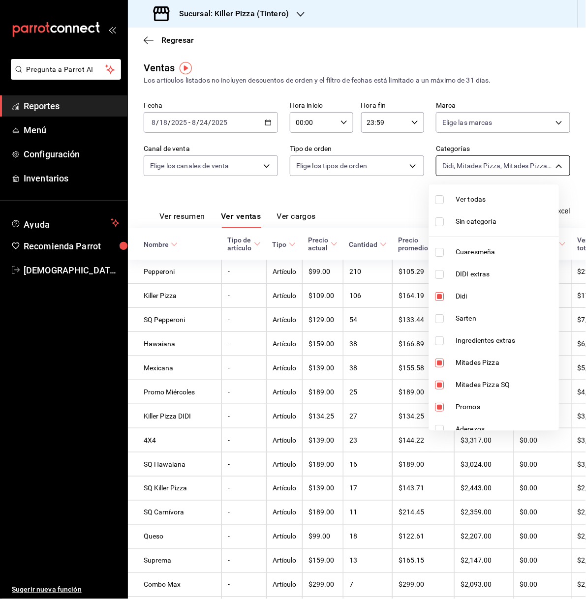
click at [528, 166] on body "Pregunta a Parrot AI Reportes Menú Configuración Inventarios Ayuda Recomienda P…" at bounding box center [293, 299] width 586 height 599
click at [473, 199] on span "Ver todas" at bounding box center [505, 199] width 99 height 10
type input "bf70313e-1aa2-42c4-bd6f-1d0263dfdff1,512e0405-4084-4570-81c5-f347c3632263,26bb3…"
checkbox input "true"
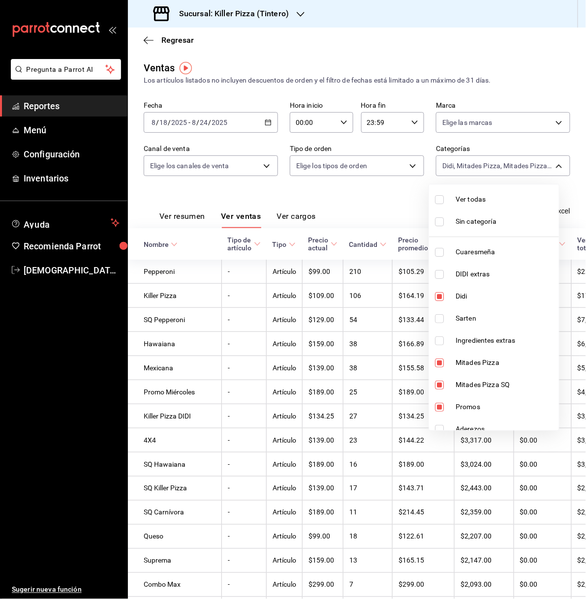
checkbox input "true"
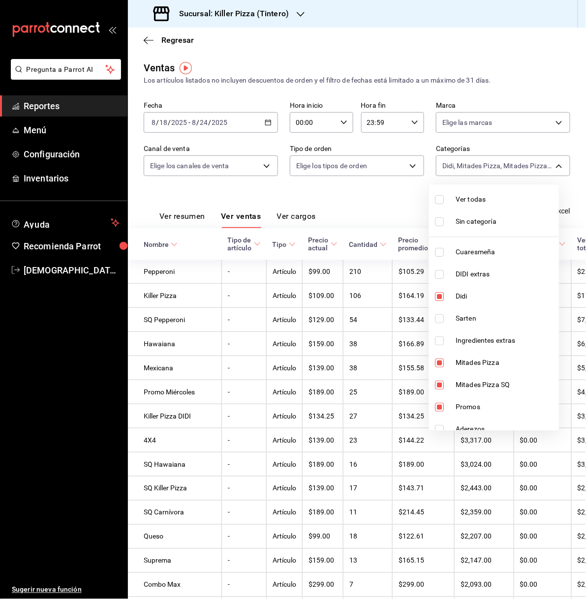
checkbox input "true"
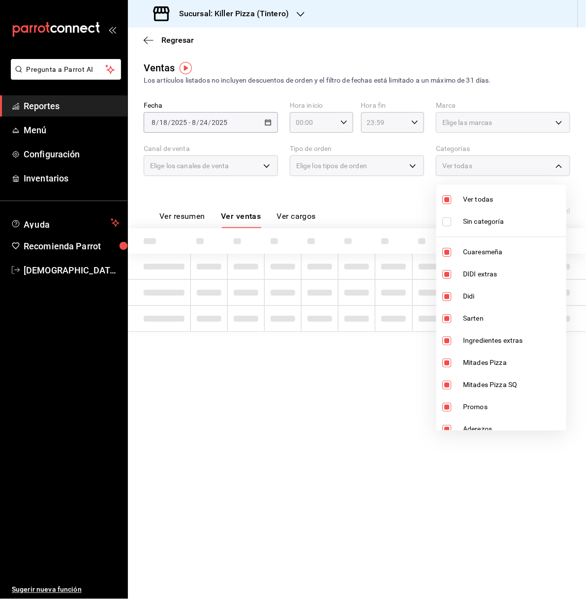
click at [473, 199] on span "Ver todas" at bounding box center [512, 199] width 99 height 10
checkbox input "false"
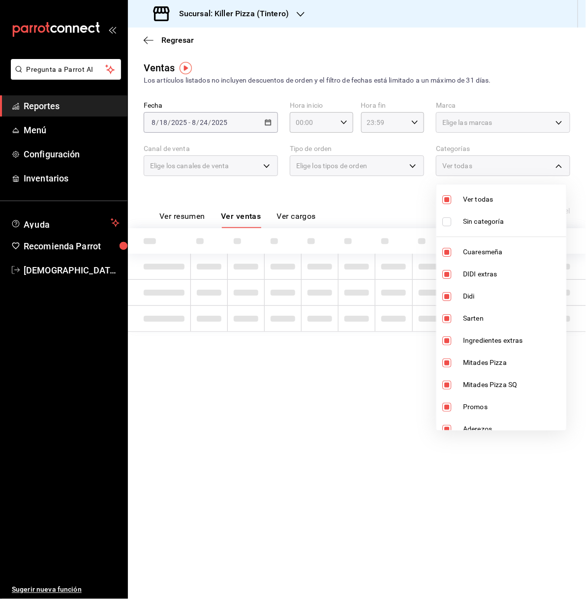
checkbox input "false"
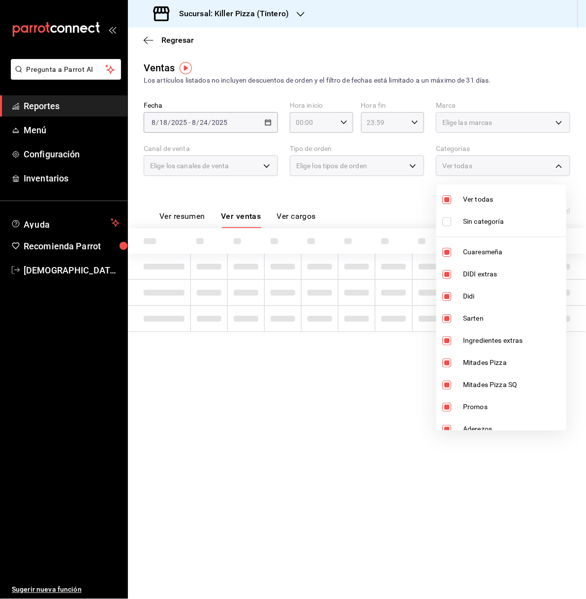
checkbox input "false"
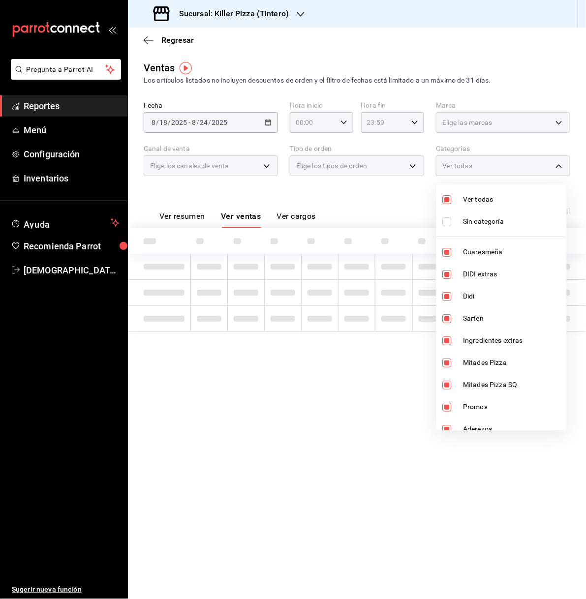
checkbox input "false"
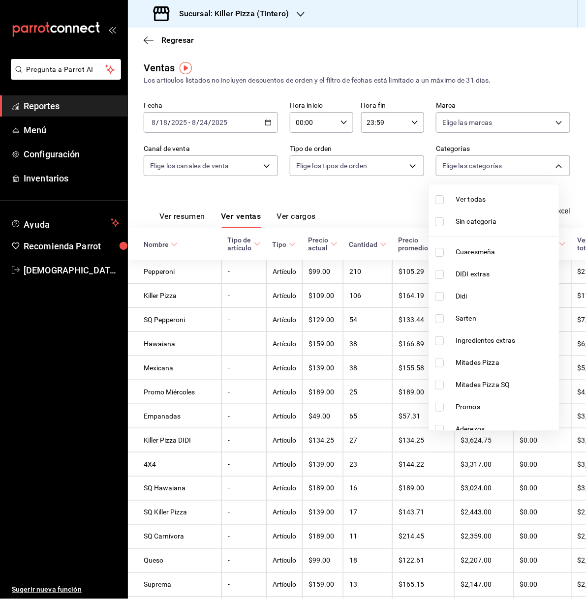
click at [486, 336] on span "Ingredientes extras" at bounding box center [505, 340] width 99 height 10
type input "8156e91e-da91-469d-b23b-cc836de866b4"
checkbox input "true"
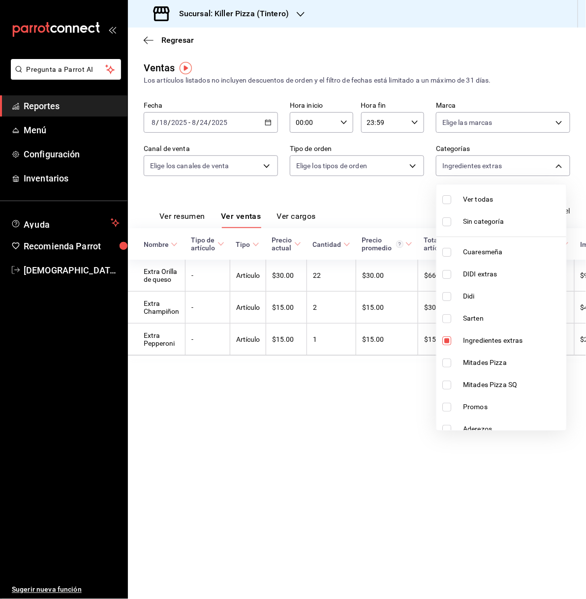
click at [484, 334] on li "Ingredientes extras" at bounding box center [501, 341] width 130 height 22
checkbox input "false"
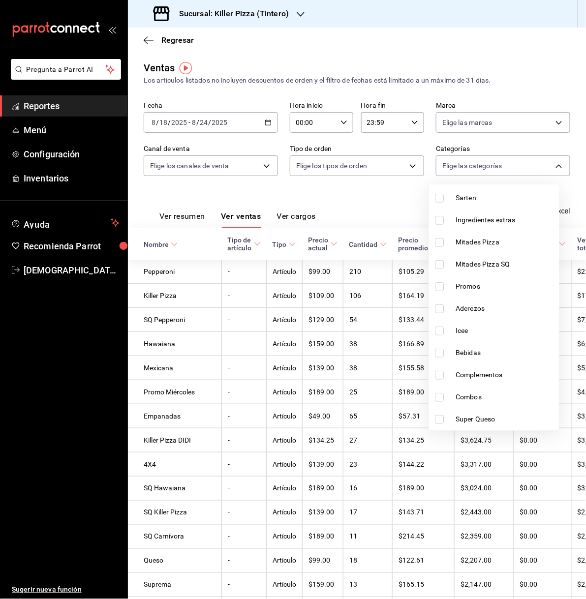
scroll to position [136, 0]
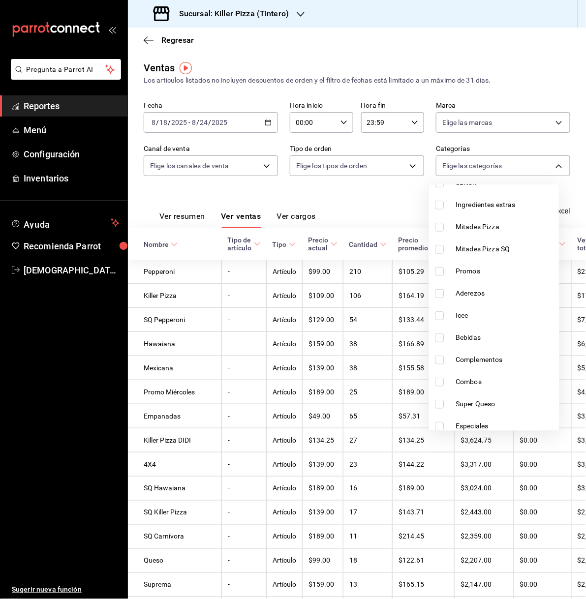
click at [486, 358] on span "Complementos" at bounding box center [505, 360] width 99 height 10
type input "526a8c56-c630-4f33-b3e1-a3f7b6f33def"
checkbox input "true"
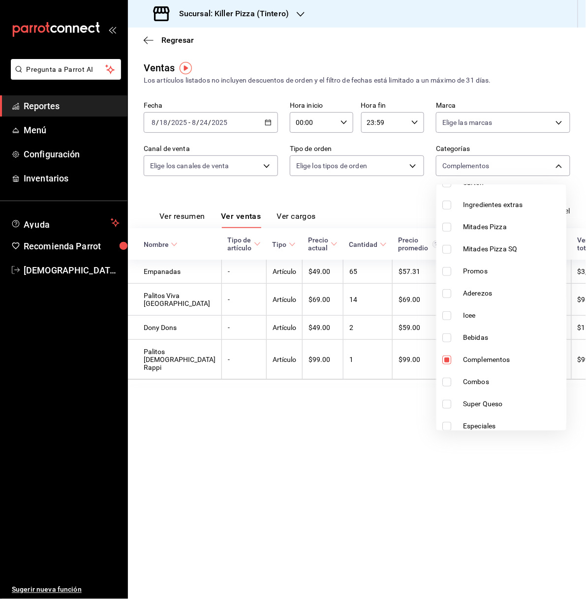
click at [501, 360] on span "Complementos" at bounding box center [512, 360] width 99 height 10
checkbox input "false"
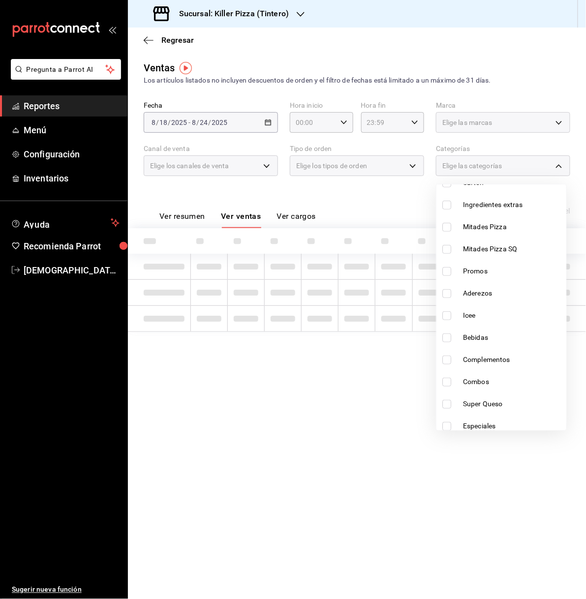
click at [493, 294] on span "Aderezos" at bounding box center [512, 293] width 99 height 10
type input "5f88bba0-f5be-4962-94fa-60b45a552630"
checkbox input "true"
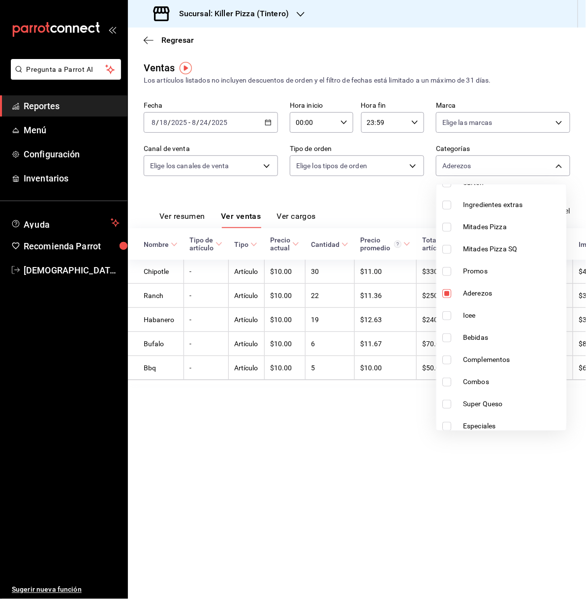
click at [494, 336] on span "Bebidas" at bounding box center [512, 338] width 99 height 10
type input "5f88bba0-f5be-4962-94fa-60b45a552630,e23c7091-03f7-4bef-9256-1d575788437f"
checkbox input "true"
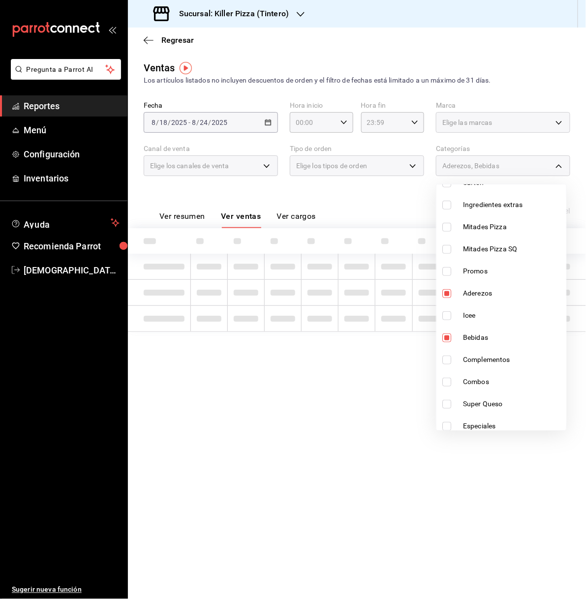
click at [491, 295] on span "Aderezos" at bounding box center [512, 293] width 99 height 10
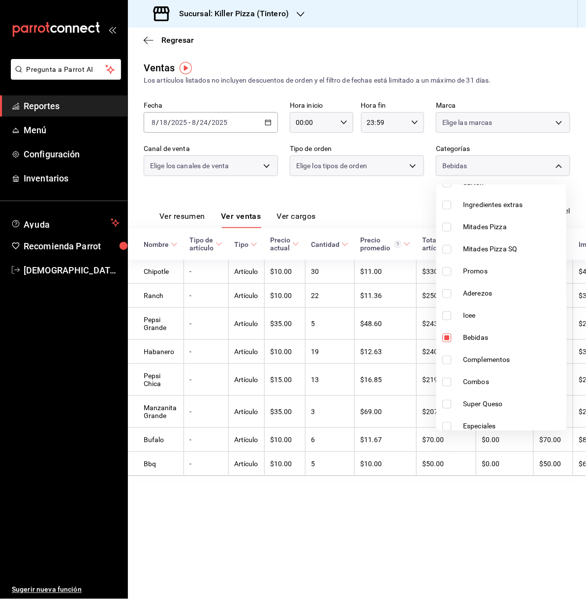
type input "e23c7091-03f7-4bef-9256-1d575788437f"
checkbox input "false"
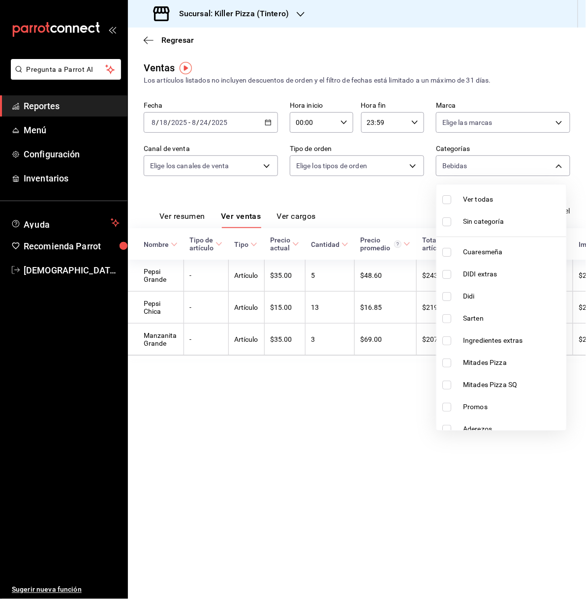
click at [456, 193] on li "Ver todas" at bounding box center [501, 199] width 130 height 22
type input "bf70313e-1aa2-42c4-bd6f-1d0263dfdff1,512e0405-4084-4570-81c5-f347c3632263,26bb3…"
checkbox input "true"
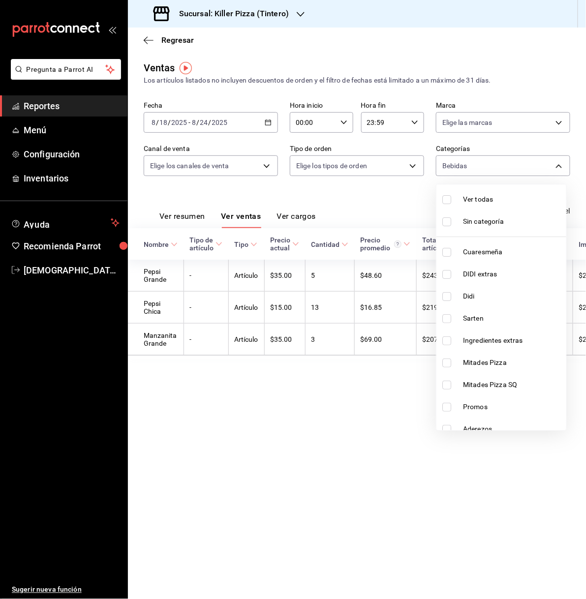
checkbox input "true"
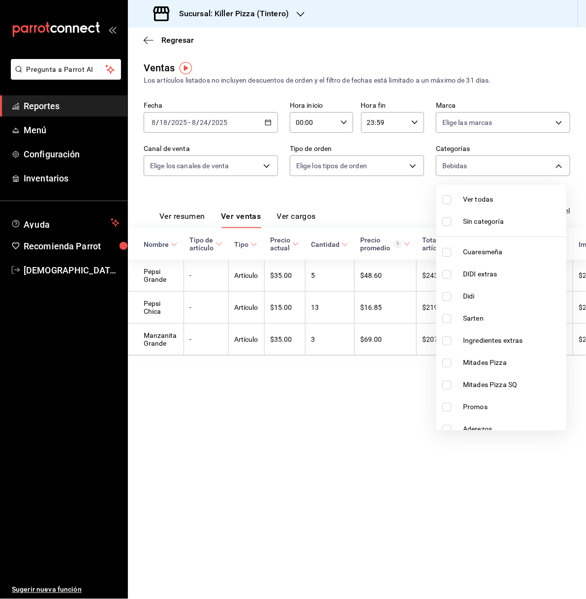
checkbox input "true"
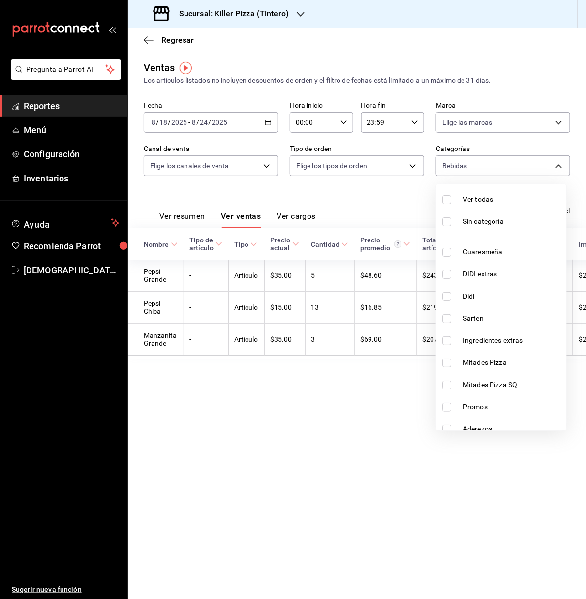
checkbox input "true"
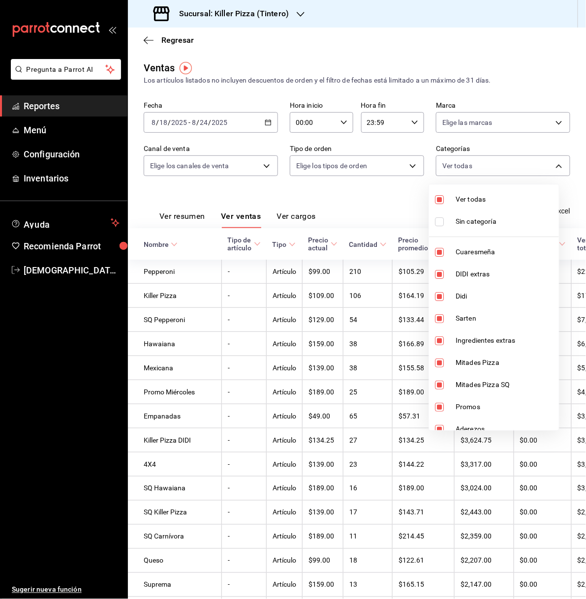
click at [456, 193] on li "Ver todas" at bounding box center [494, 199] width 130 height 22
checkbox input "false"
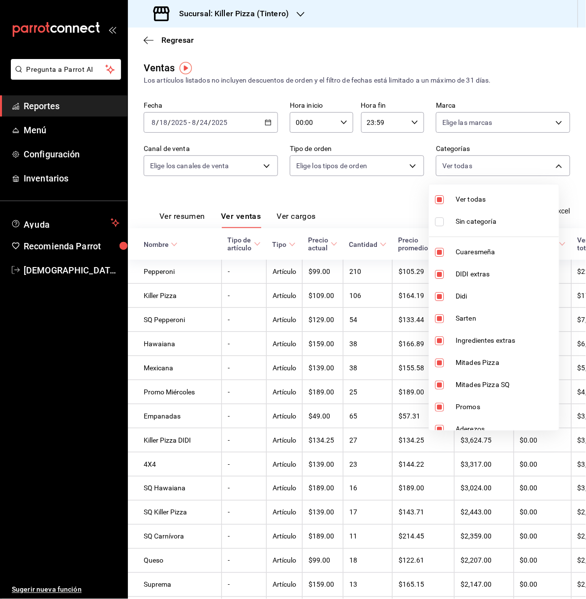
checkbox input "false"
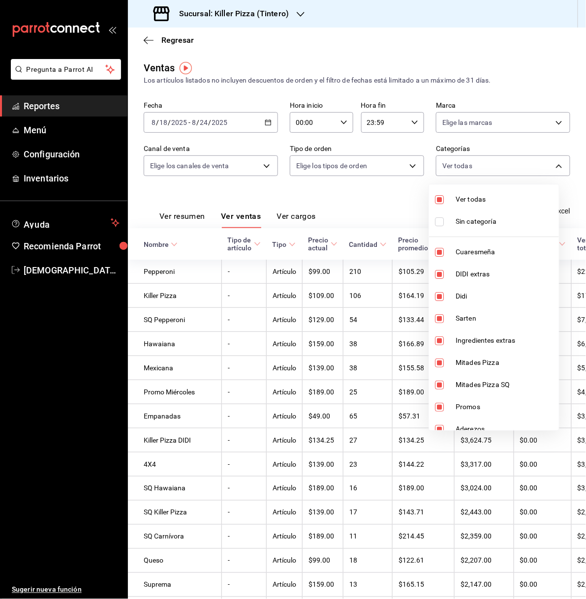
checkbox input "false"
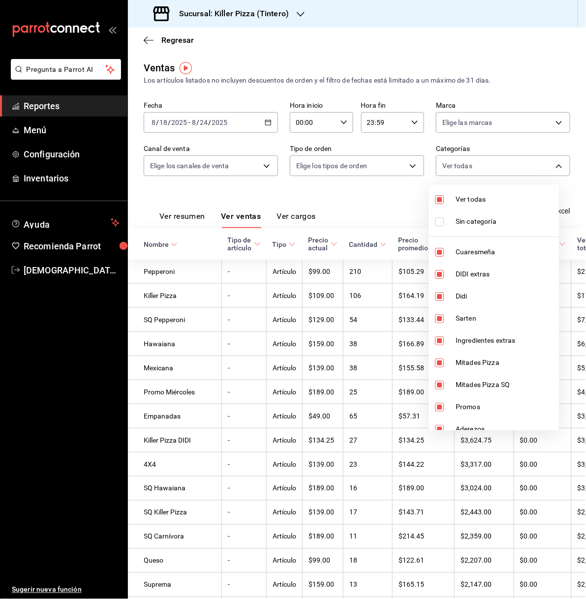
checkbox input "false"
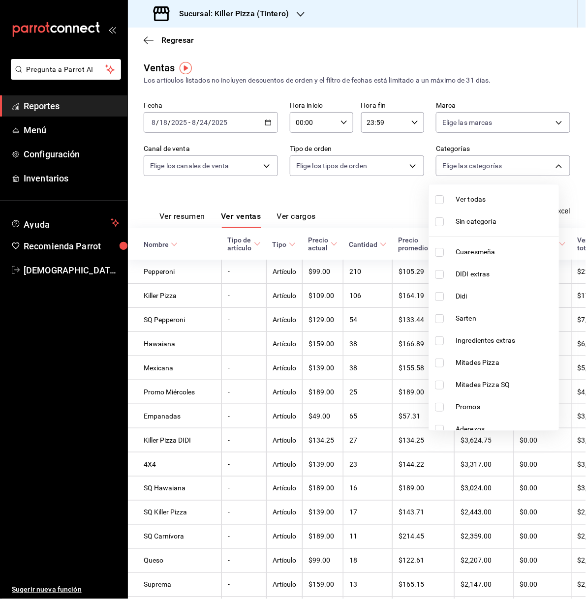
click at [297, 11] on div at bounding box center [293, 299] width 586 height 599
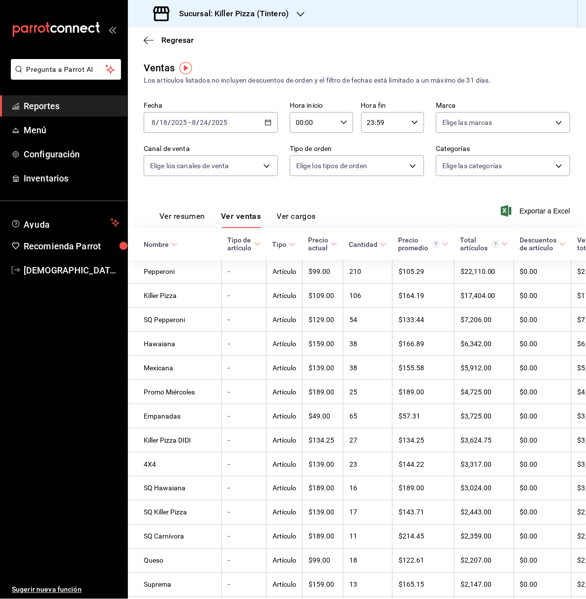
click at [297, 11] on icon "button" at bounding box center [301, 14] width 8 height 8
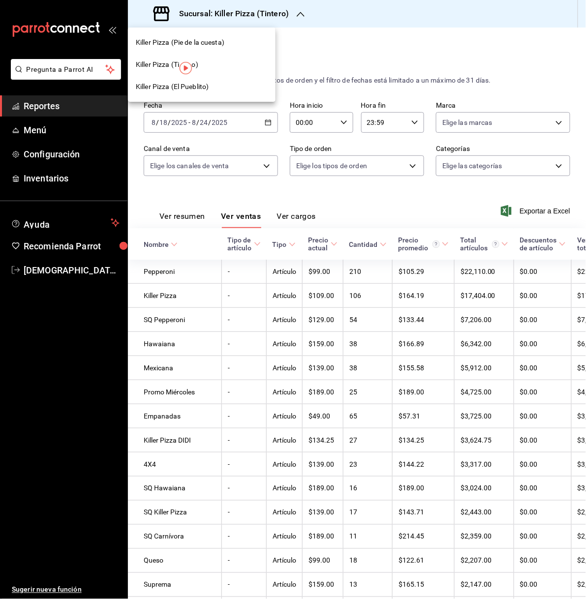
click at [205, 90] on span "Killer Pizza (El Pueblito)" at bounding box center [172, 87] width 73 height 10
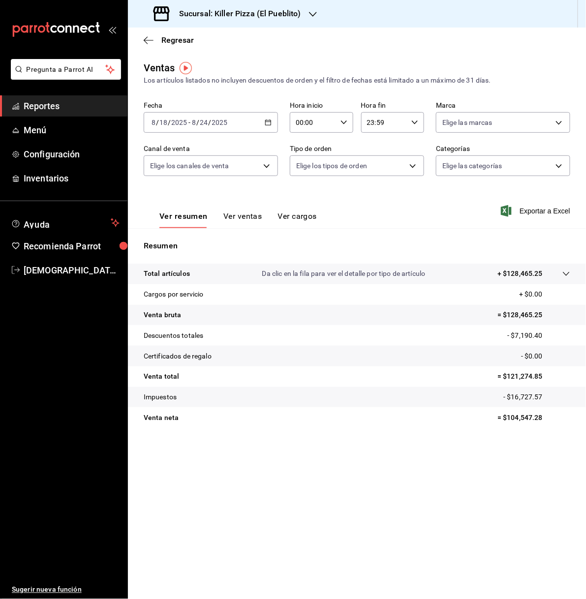
click at [249, 214] on button "Ver ventas" at bounding box center [242, 220] width 39 height 17
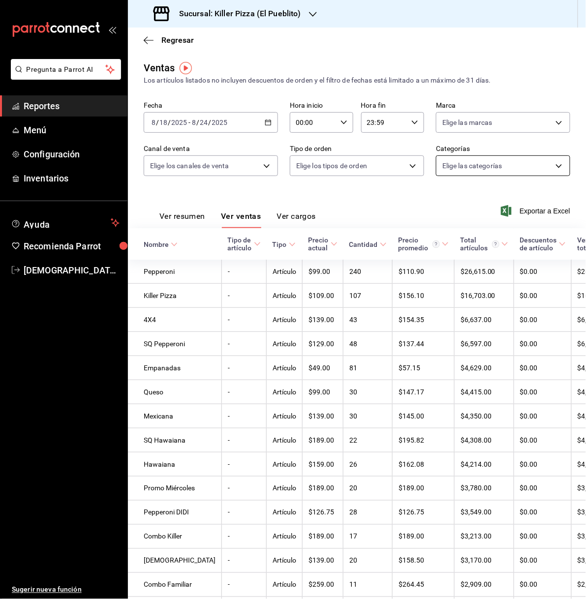
click at [526, 170] on body "Pregunta a Parrot AI Reportes Menú Configuración Inventarios Ayuda Recomienda P…" at bounding box center [293, 299] width 586 height 599
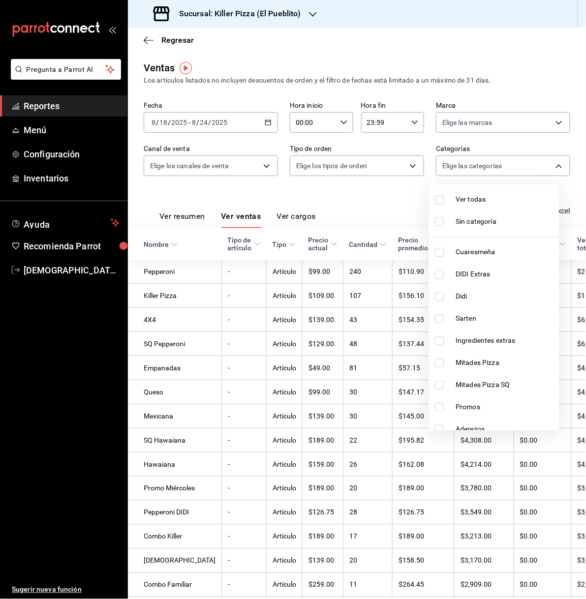
click at [475, 291] on span "Didi" at bounding box center [505, 296] width 99 height 10
type input "4635c9b4-b341-48d9-a382-9d9ba4d5fe47"
checkbox input "true"
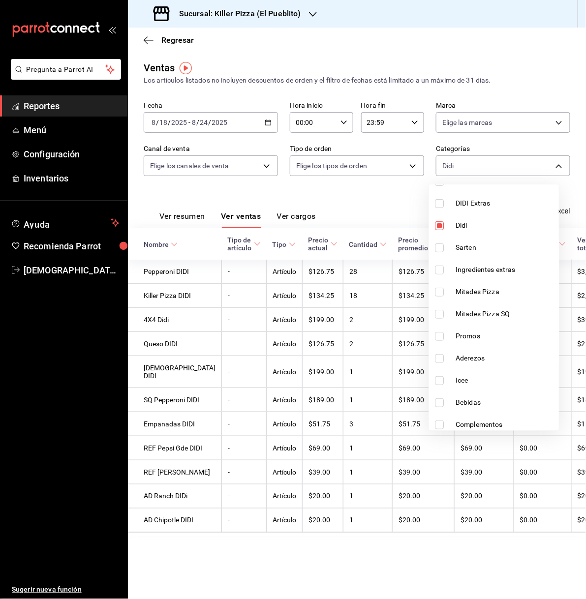
scroll to position [91, 0]
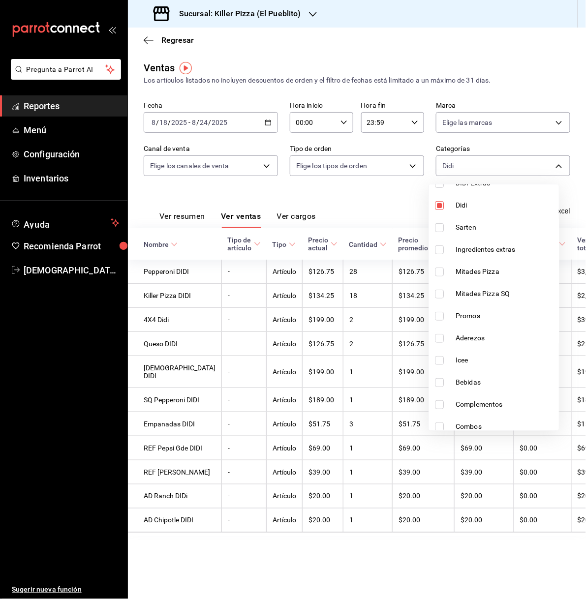
click at [484, 277] on li "Mitades Pizza" at bounding box center [494, 272] width 130 height 22
type input "4635c9b4-b341-48d9-a382-9d9ba4d5fe47,5725b3d1-cdec-4127-b0e3-86d0b7e20e07"
checkbox input "true"
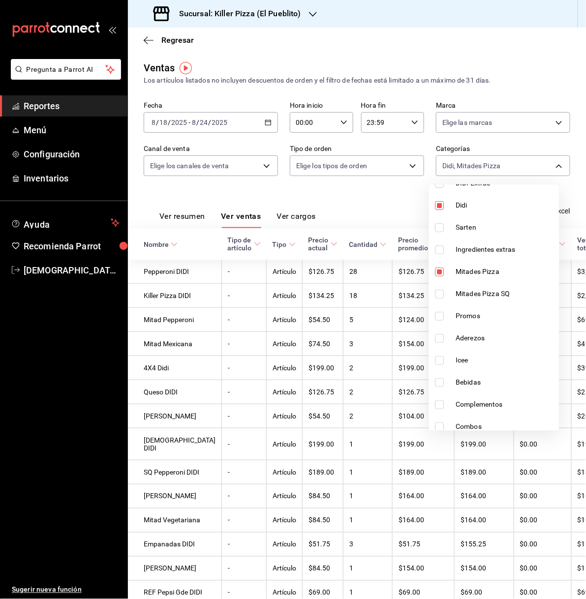
click at [482, 293] on span "Mitades Pizza SQ" at bounding box center [505, 294] width 99 height 10
type input "4635c9b4-b341-48d9-a382-9d9ba4d5fe47,5725b3d1-cdec-4127-b0e3-86d0b7e20e07,6b455…"
checkbox input "true"
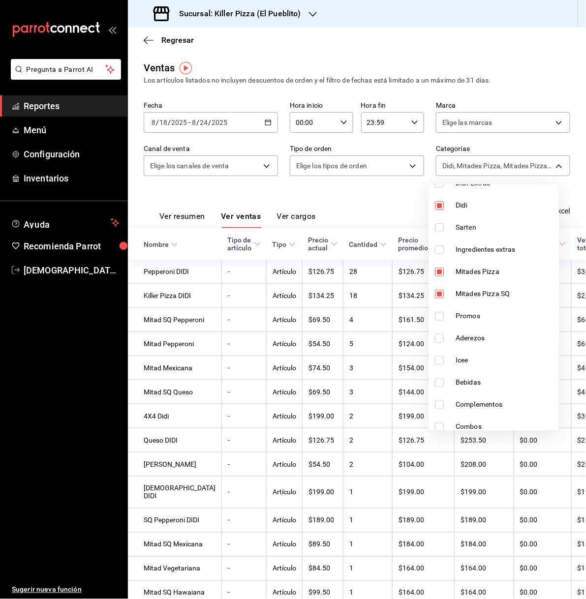
click at [479, 317] on span "Promos" at bounding box center [505, 316] width 99 height 10
type input "4635c9b4-b341-48d9-a382-9d9ba4d5fe47,5725b3d1-cdec-4127-b0e3-86d0b7e20e07,6b455…"
checkbox input "true"
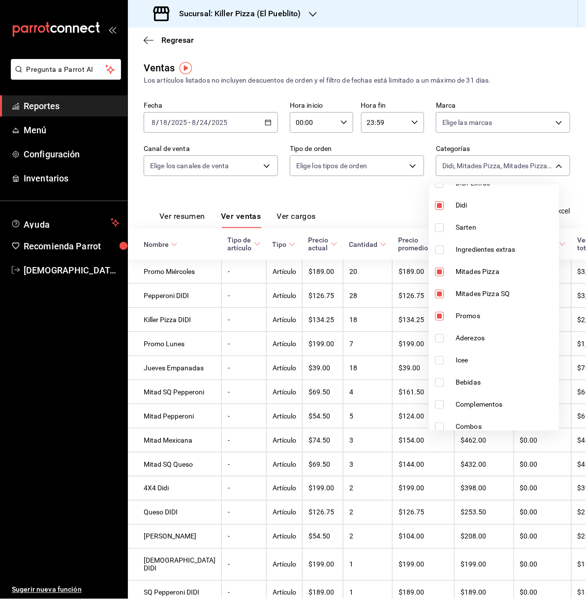
click at [494, 418] on li "Combos" at bounding box center [494, 427] width 130 height 22
type input "4635c9b4-b341-48d9-a382-9d9ba4d5fe47,5725b3d1-cdec-4127-b0e3-86d0b7e20e07,6b455…"
checkbox input "true"
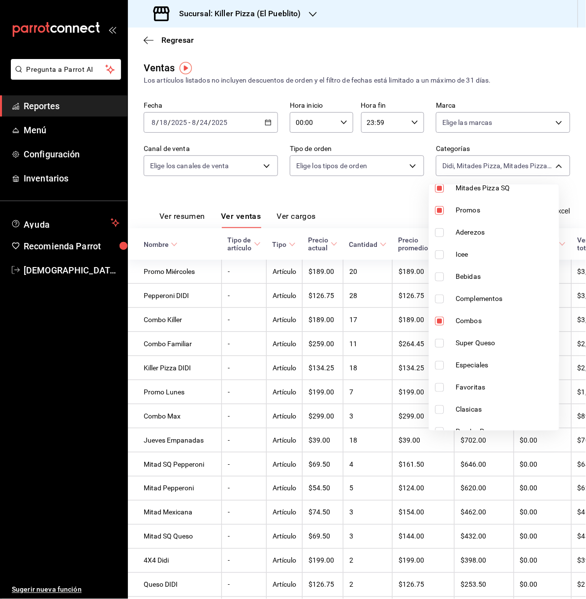
scroll to position [208, 0]
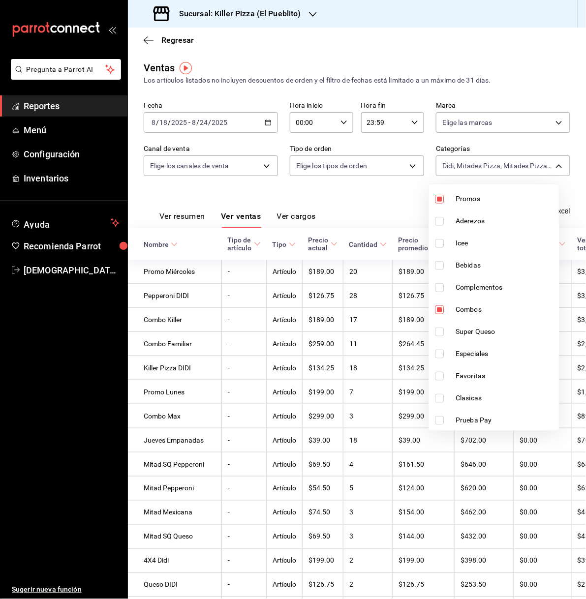
click at [484, 335] on span "Super Queso" at bounding box center [505, 332] width 99 height 10
type input "4635c9b4-b341-48d9-a382-9d9ba4d5fe47,5725b3d1-cdec-4127-b0e3-86d0b7e20e07,6b455…"
checkbox input "true"
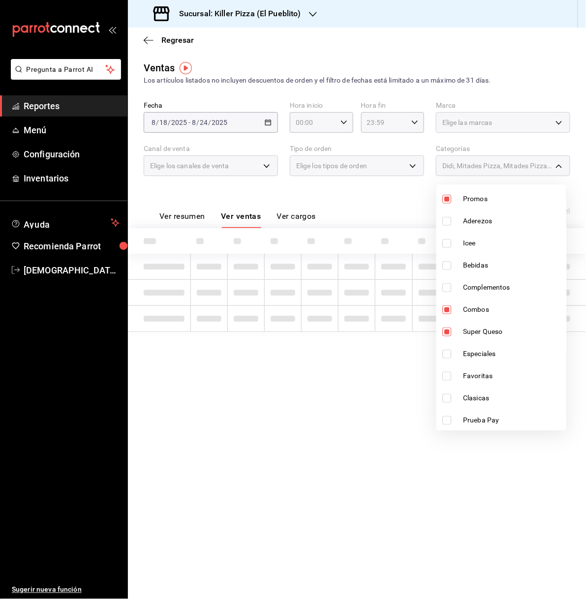
click at [476, 351] on span "Especiales" at bounding box center [512, 354] width 99 height 10
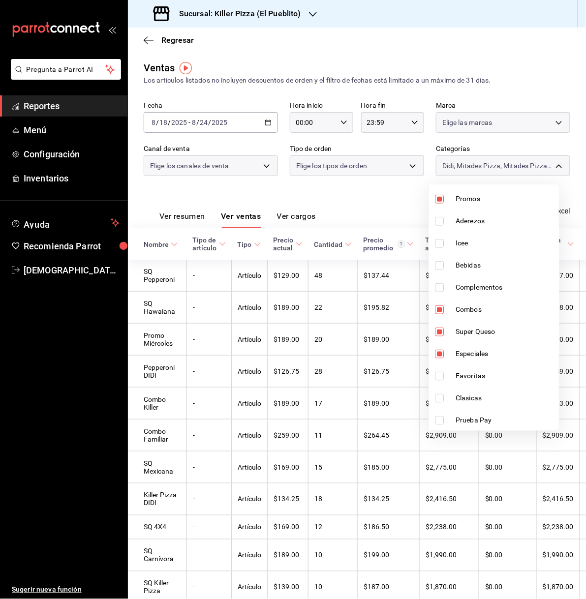
type input "4635c9b4-b341-48d9-a382-9d9ba4d5fe47,5725b3d1-cdec-4127-b0e3-86d0b7e20e07,6b455…"
checkbox input "true"
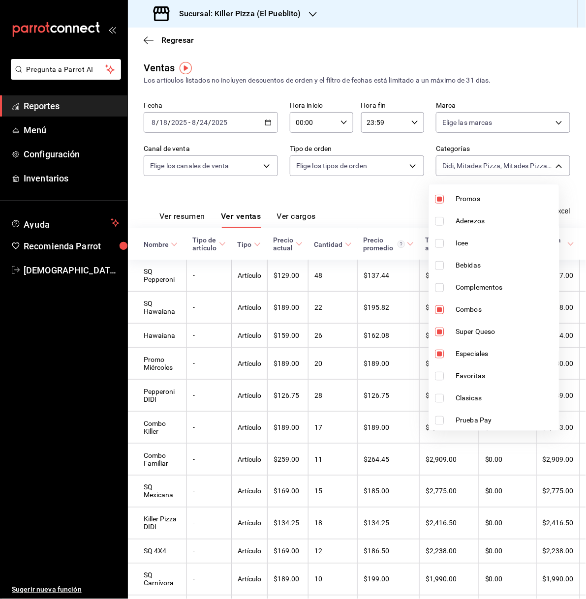
click at [474, 371] on span "Favoritas" at bounding box center [505, 376] width 99 height 10
type input "4635c9b4-b341-48d9-a382-9d9ba4d5fe47,5725b3d1-cdec-4127-b0e3-86d0b7e20e07,6b455…"
checkbox input "true"
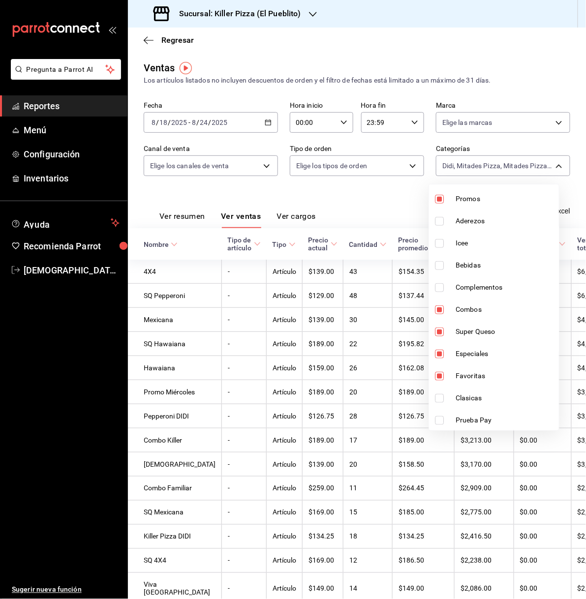
click at [471, 391] on li "Clasicas" at bounding box center [494, 398] width 130 height 22
type input "4635c9b4-b341-48d9-a382-9d9ba4d5fe47,5725b3d1-cdec-4127-b0e3-86d0b7e20e07,6b455…"
checkbox input "true"
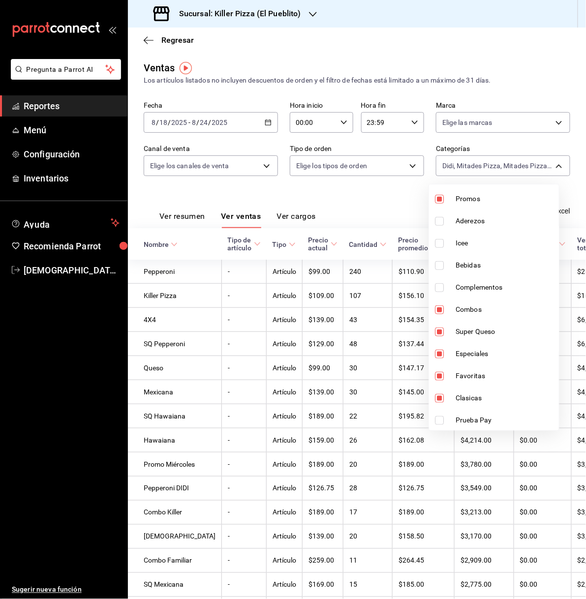
click at [367, 201] on div at bounding box center [293, 299] width 586 height 599
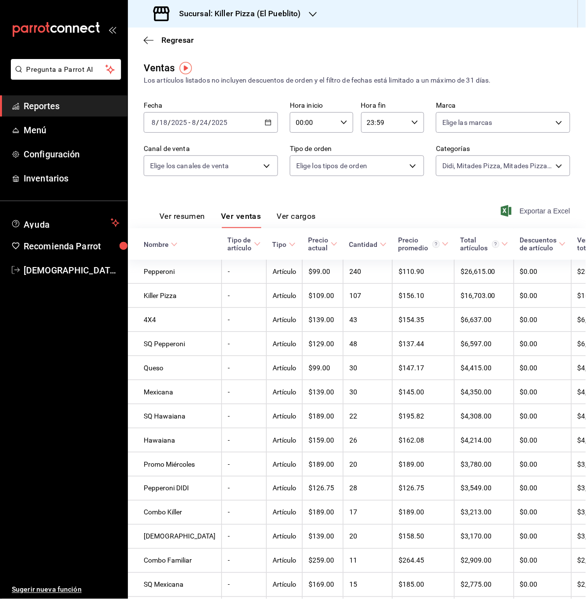
click at [541, 213] on span "Exportar a Excel" at bounding box center [536, 211] width 67 height 12
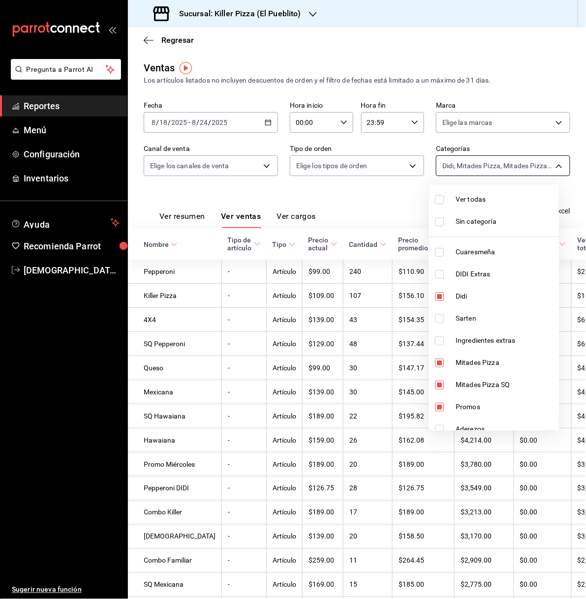
click at [515, 168] on body "Pregunta a Parrot AI Reportes Menú Configuración Inventarios Ayuda Recomienda P…" at bounding box center [293, 299] width 586 height 599
click at [483, 194] on span "Ver todas" at bounding box center [505, 199] width 99 height 10
type input "aca61318-dd82-4009-8fb5-67b6e0717491,78dec963-e7c0-4d84-89ee-f2c1b9a395cc,4635c…"
checkbox input "true"
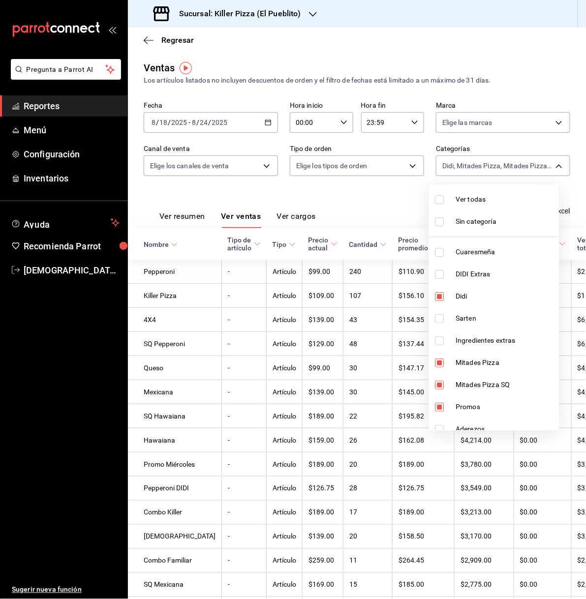
checkbox input "true"
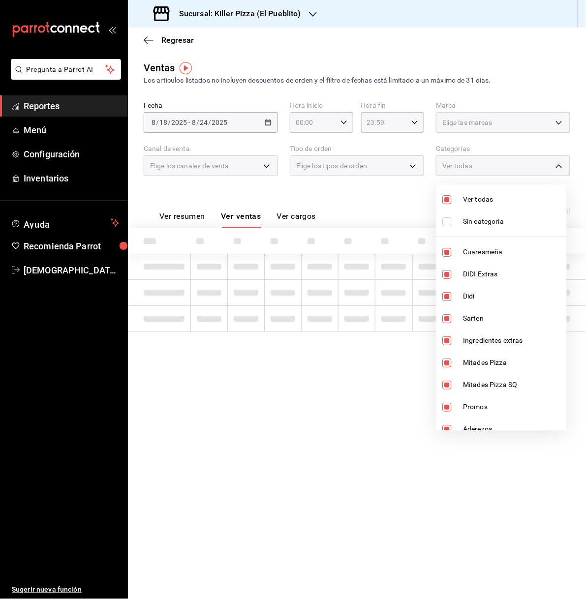
click at [483, 194] on span "Ver todas" at bounding box center [512, 199] width 99 height 10
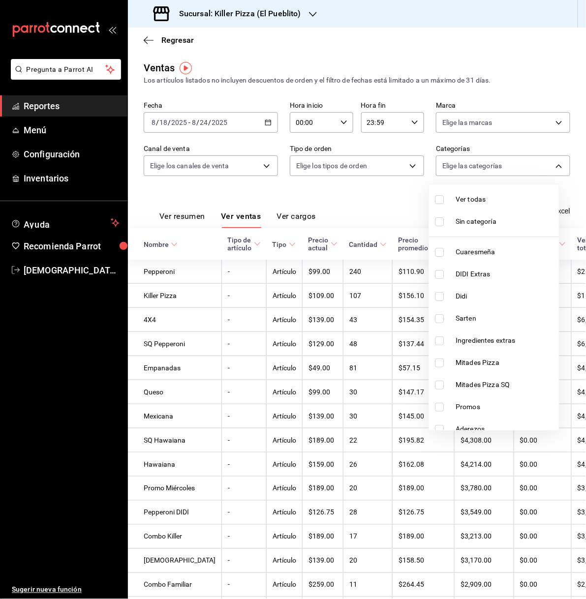
click at [502, 344] on span "Ingredientes extras" at bounding box center [505, 340] width 99 height 10
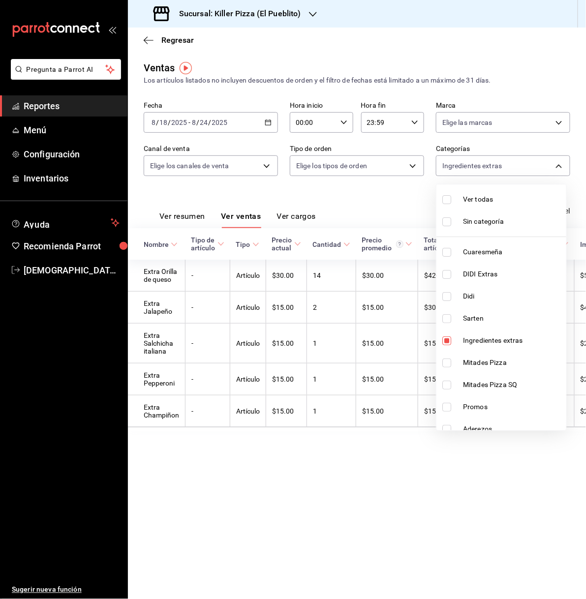
click at [482, 276] on span "DIDI Extras" at bounding box center [512, 274] width 99 height 10
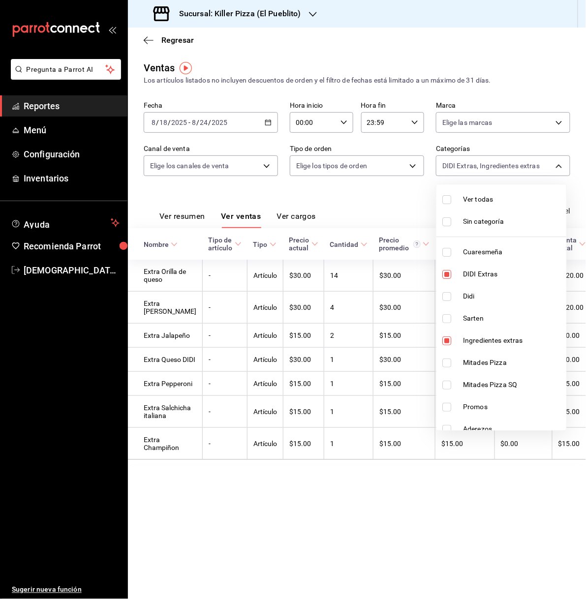
click at [501, 344] on span "Ingredientes extras" at bounding box center [512, 340] width 99 height 10
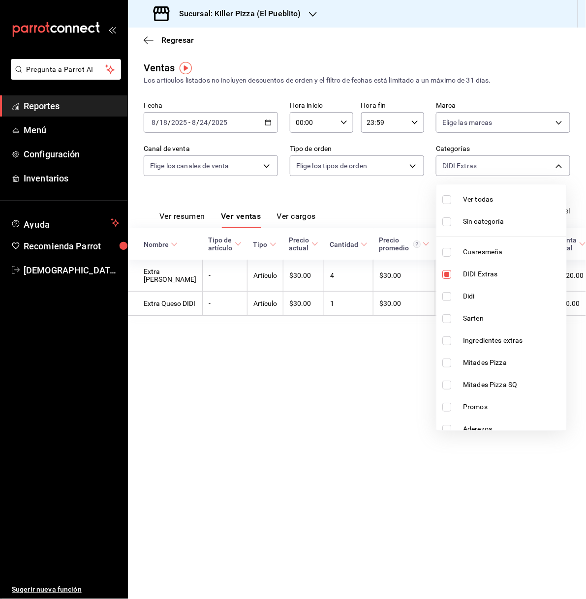
click at [516, 273] on span "DIDI Extras" at bounding box center [512, 274] width 99 height 10
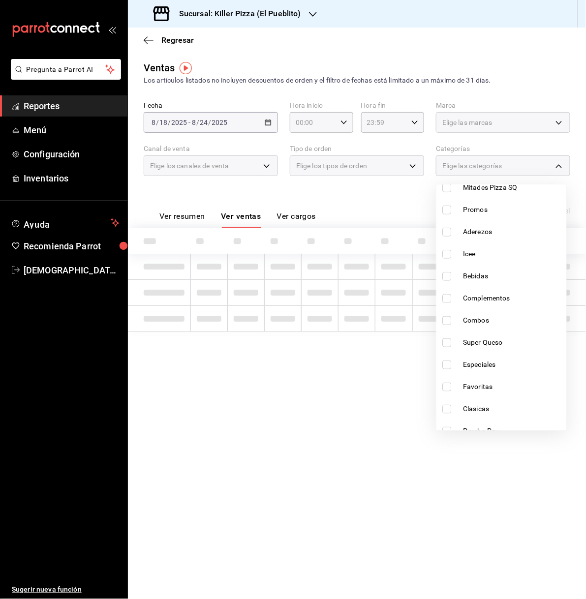
scroll to position [208, 0]
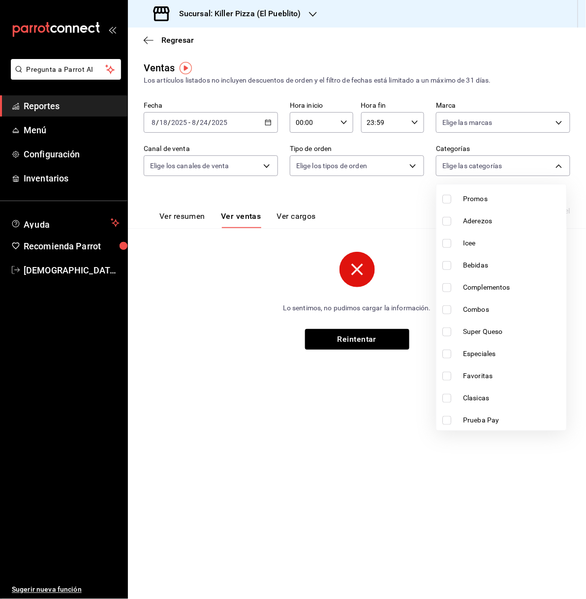
drag, startPoint x: 330, startPoint y: 354, endPoint x: 340, endPoint y: 353, distance: 9.9
click at [340, 353] on div at bounding box center [293, 299] width 586 height 599
click at [340, 353] on div "Ventas Los artículos listados no incluyen descuentos de orden y el filtro de fe…" at bounding box center [357, 213] width 458 height 305
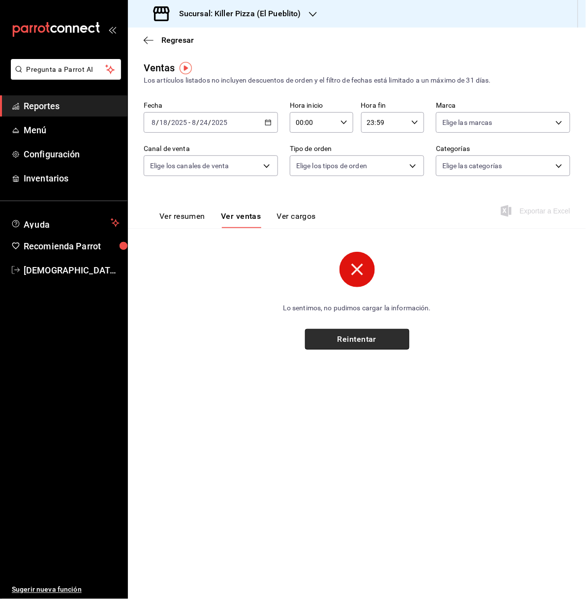
click at [350, 336] on button "Reintentar" at bounding box center [357, 339] width 104 height 21
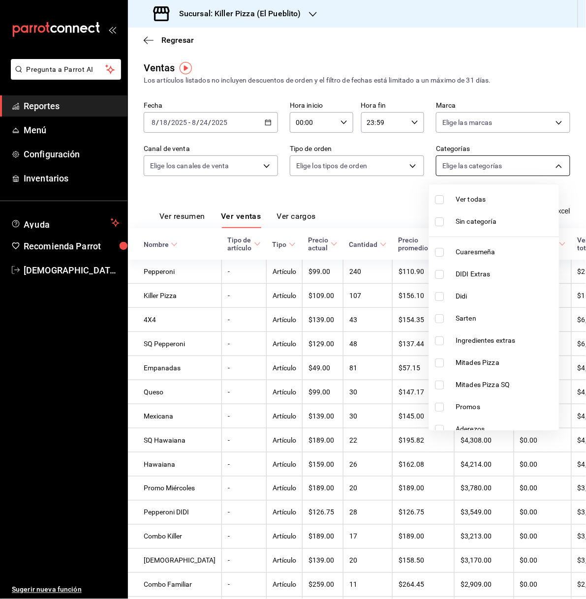
click at [485, 164] on body "Pregunta a Parrot AI Reportes Menú Configuración Inventarios Ayuda Recomienda P…" at bounding box center [293, 299] width 586 height 599
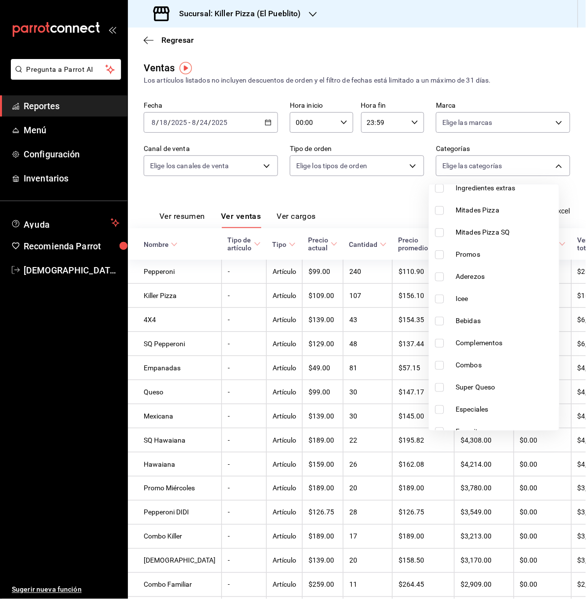
scroll to position [187, 0]
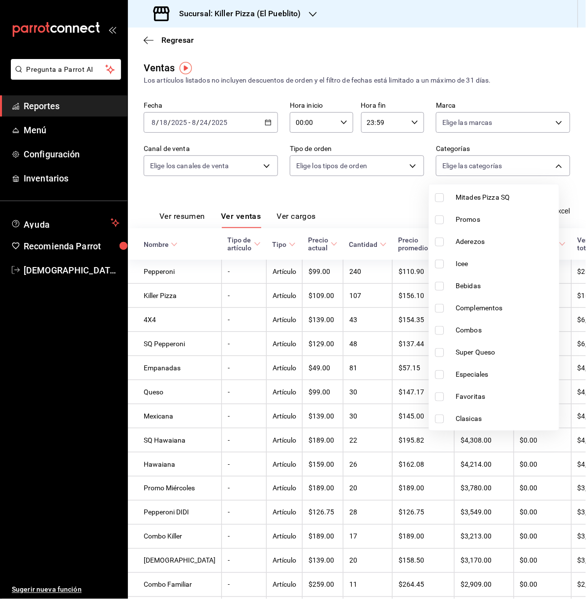
click at [485, 306] on span "Complementos" at bounding box center [505, 308] width 99 height 10
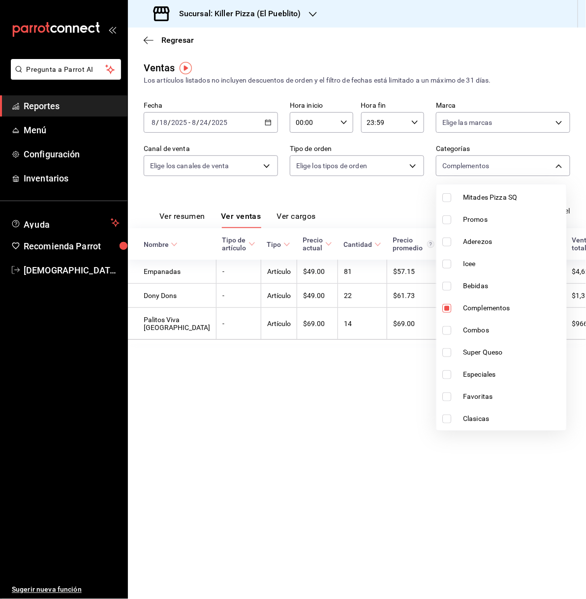
click at [495, 311] on span "Complementos" at bounding box center [512, 308] width 99 height 10
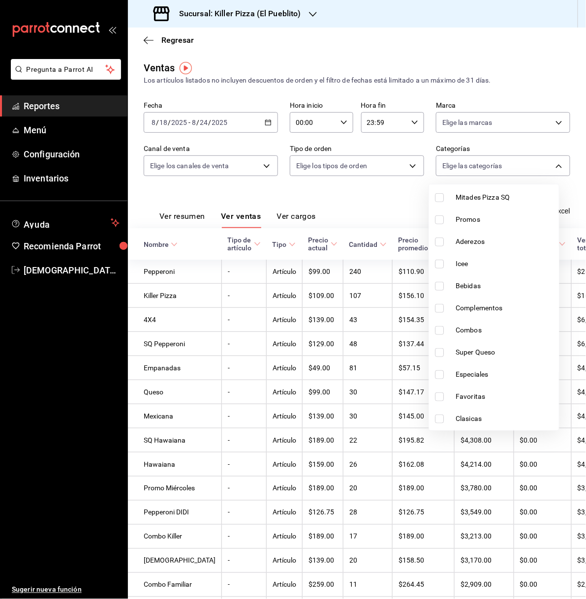
click at [490, 241] on span "Aderezos" at bounding box center [505, 242] width 99 height 10
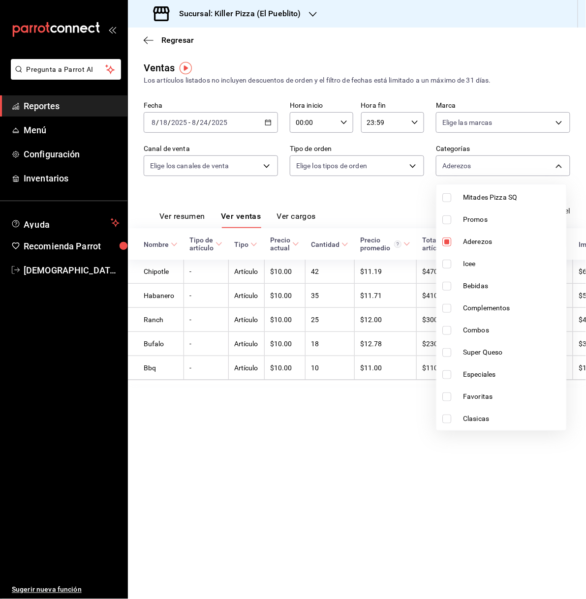
click at [473, 243] on span "Aderezos" at bounding box center [512, 242] width 99 height 10
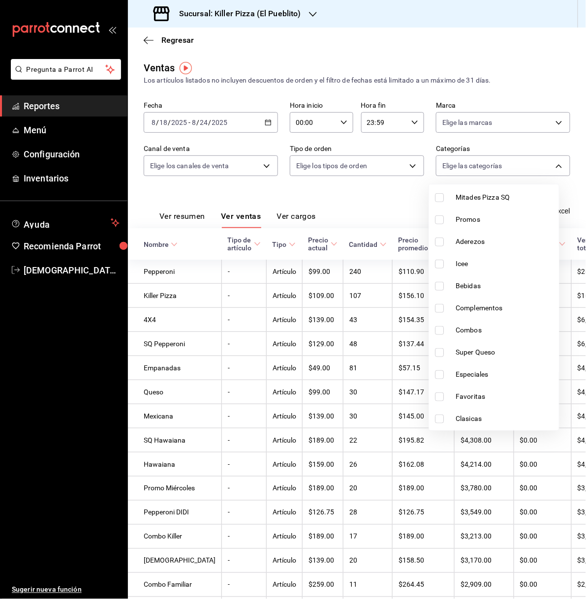
click at [488, 281] on span "Bebidas" at bounding box center [505, 286] width 99 height 10
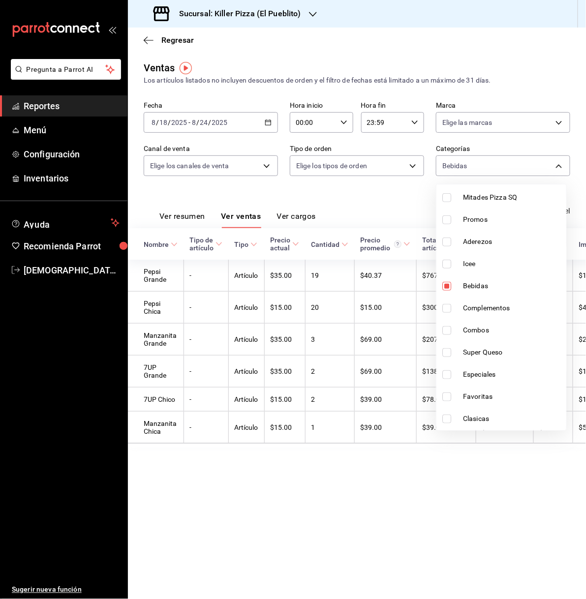
click at [288, 11] on div at bounding box center [293, 299] width 586 height 599
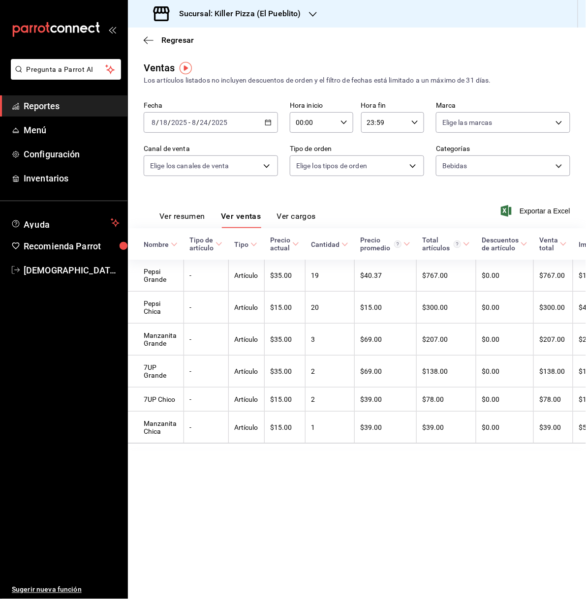
click at [288, 11] on h3 "Sucursal: Killer Pizza (El Pueblito)" at bounding box center [236, 14] width 130 height 12
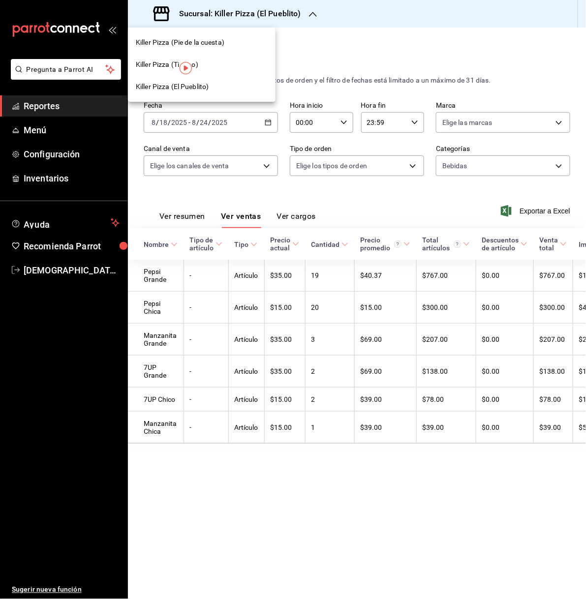
click at [236, 40] on div "Killer Pizza (Pie de la cuesta)" at bounding box center [202, 42] width 132 height 10
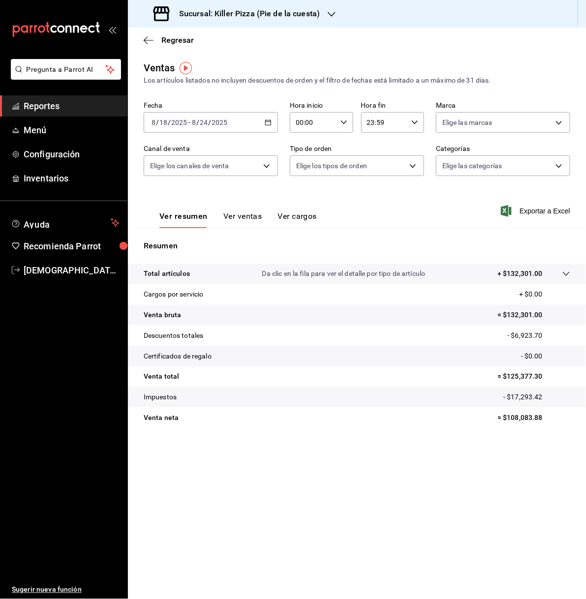
click at [232, 213] on button "Ver ventas" at bounding box center [242, 220] width 39 height 17
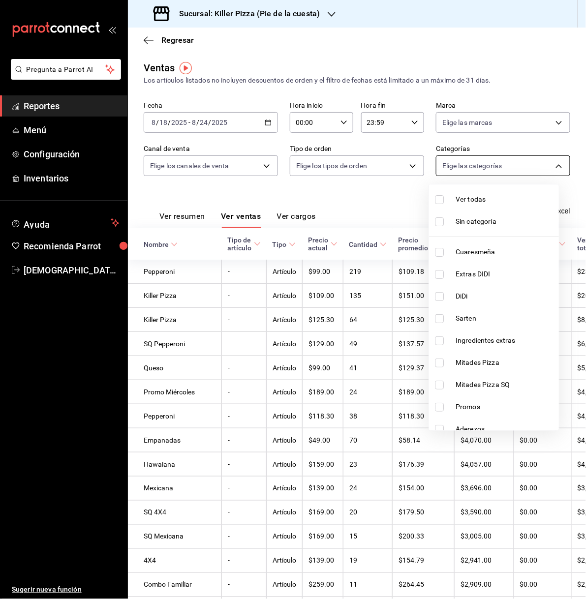
click at [556, 165] on body "Pregunta a Parrot AI Reportes Menú Configuración Inventarios Ayuda Recomienda P…" at bounding box center [293, 299] width 586 height 599
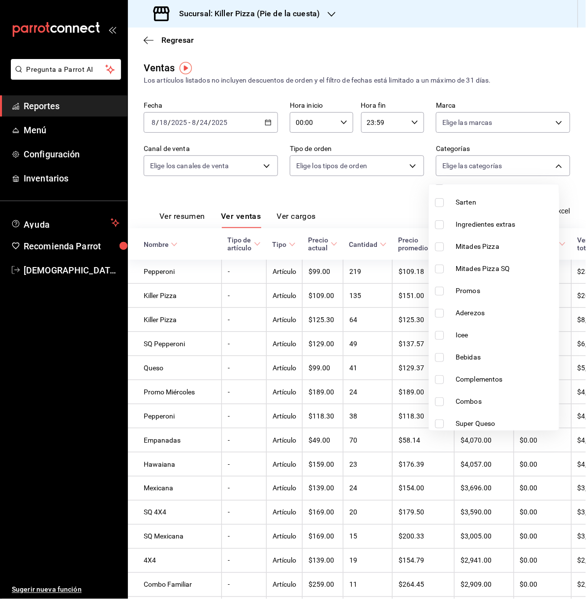
scroll to position [135, 0]
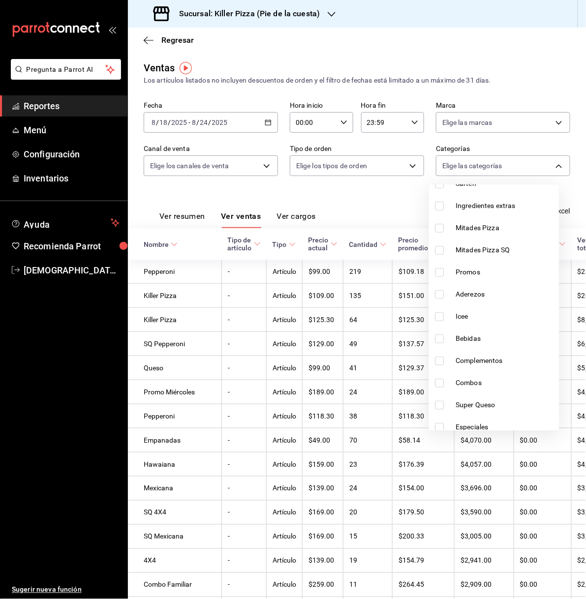
click at [484, 300] on li "Aderezos" at bounding box center [494, 294] width 130 height 22
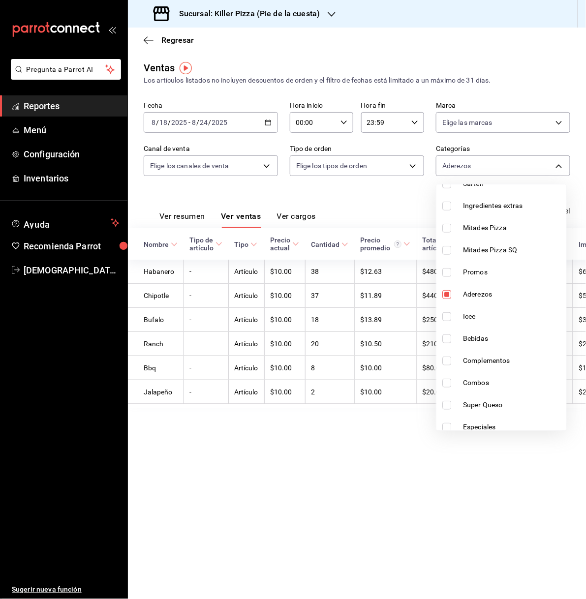
click at [489, 294] on span "Aderezos" at bounding box center [512, 294] width 99 height 10
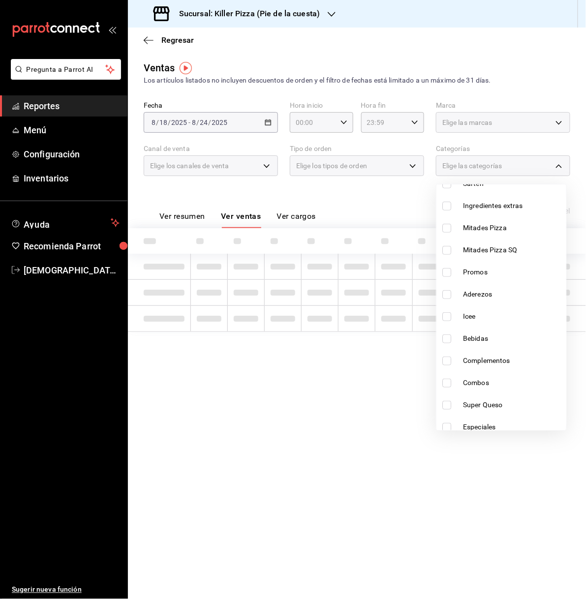
click at [487, 334] on span "Bebidas" at bounding box center [512, 339] width 99 height 10
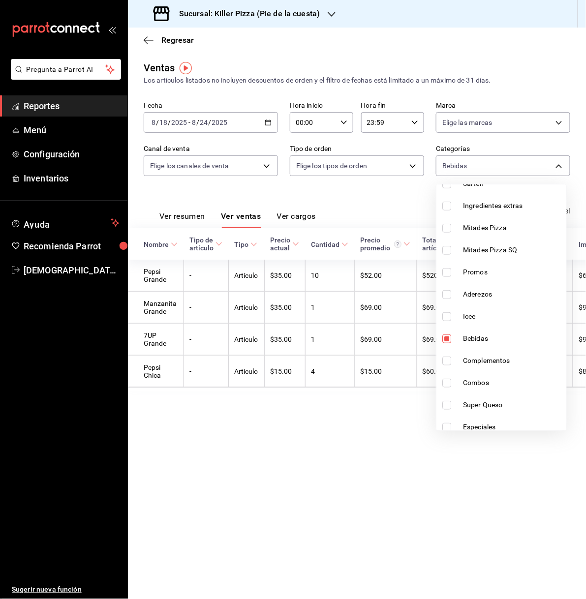
click at [482, 337] on span "Bebidas" at bounding box center [512, 339] width 99 height 10
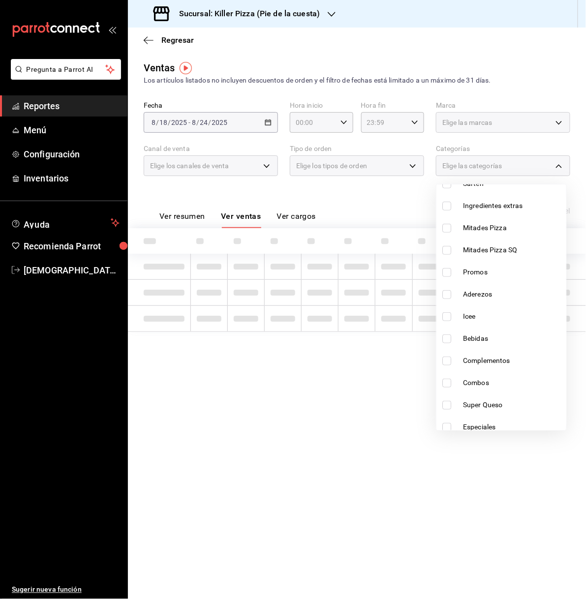
click at [486, 353] on li "Complementos" at bounding box center [501, 361] width 130 height 22
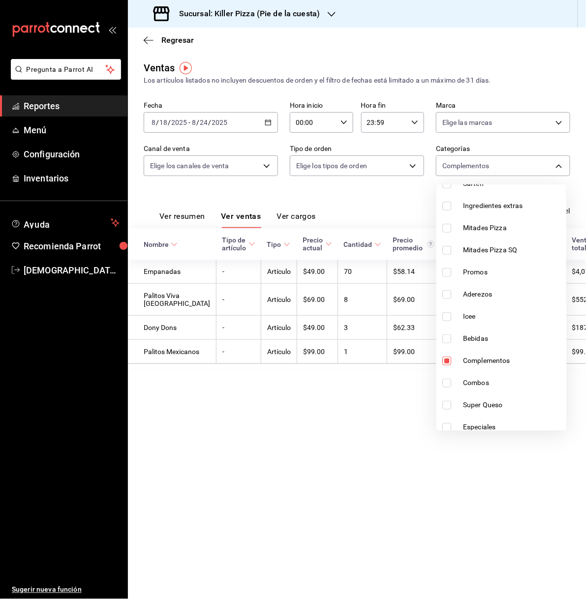
click at [492, 362] on span "Complementos" at bounding box center [512, 361] width 99 height 10
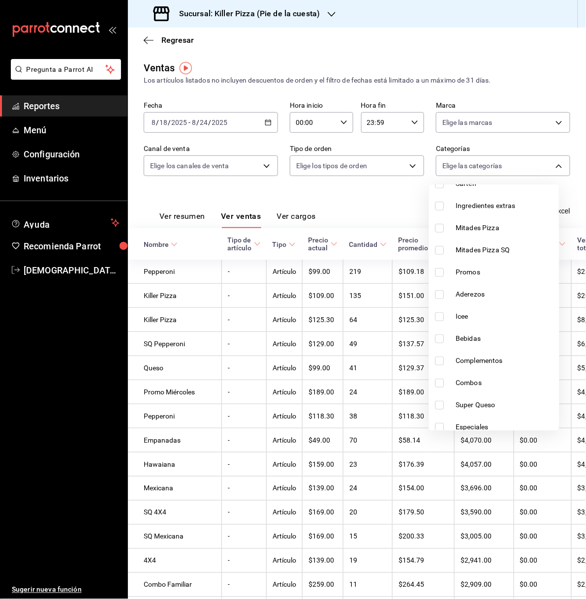
click at [94, 102] on div at bounding box center [293, 299] width 586 height 599
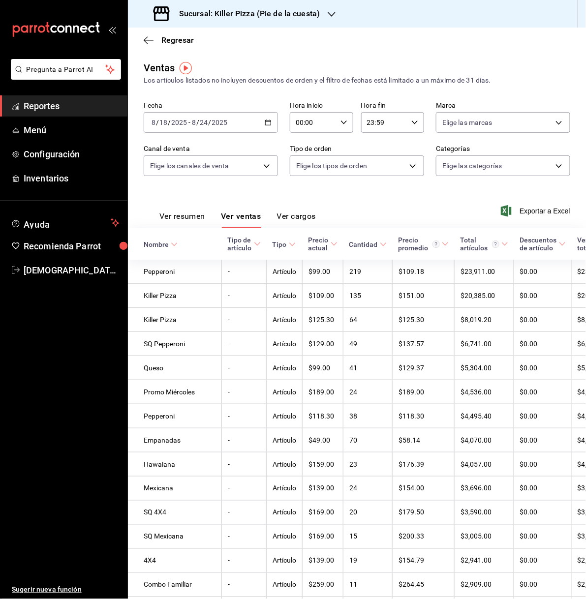
click at [87, 104] on span "Reportes" at bounding box center [72, 105] width 96 height 13
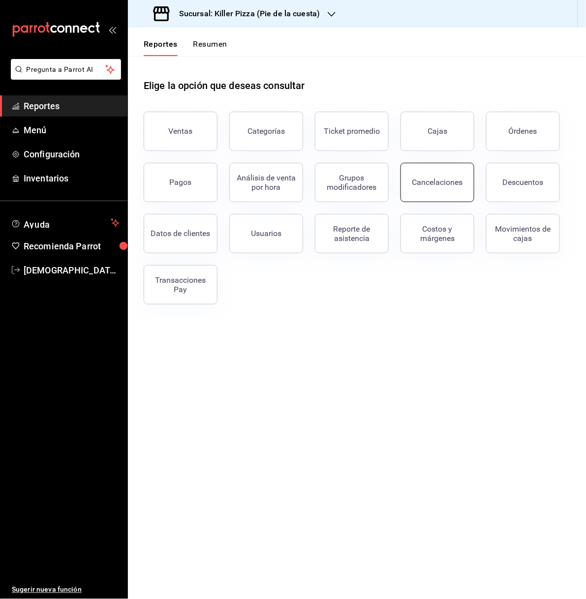
click at [442, 174] on button "Cancelaciones" at bounding box center [437, 182] width 74 height 39
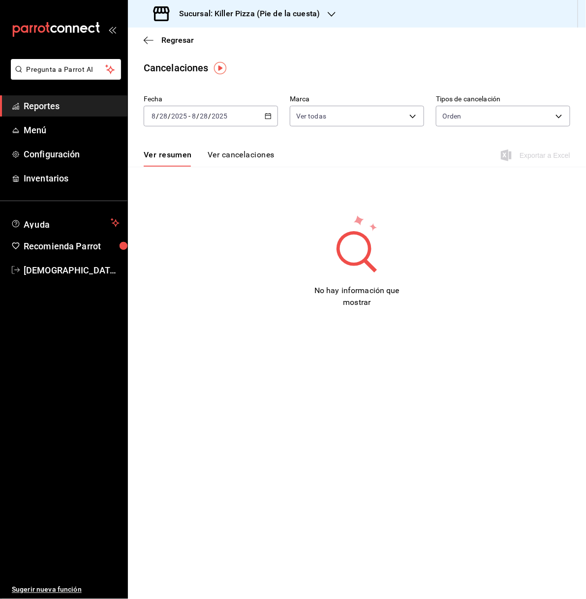
click at [267, 117] on icon "button" at bounding box center [268, 116] width 7 height 7
click at [205, 254] on span "Rango de fechas" at bounding box center [190, 256] width 76 height 10
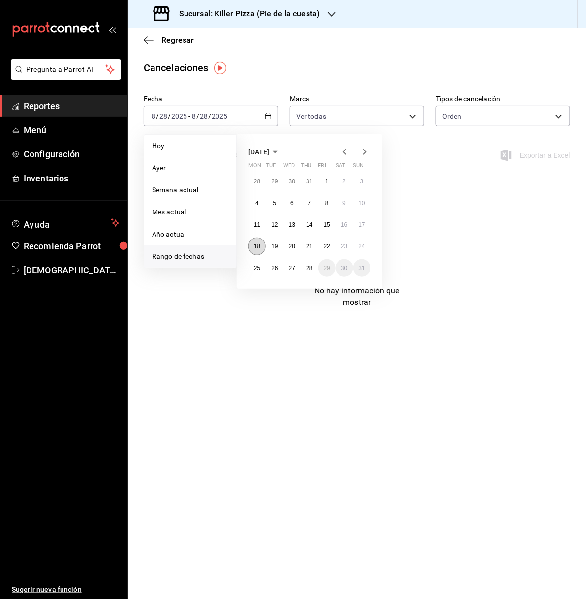
click at [256, 239] on button "18" at bounding box center [256, 247] width 17 height 18
click at [356, 243] on button "24" at bounding box center [361, 247] width 17 height 18
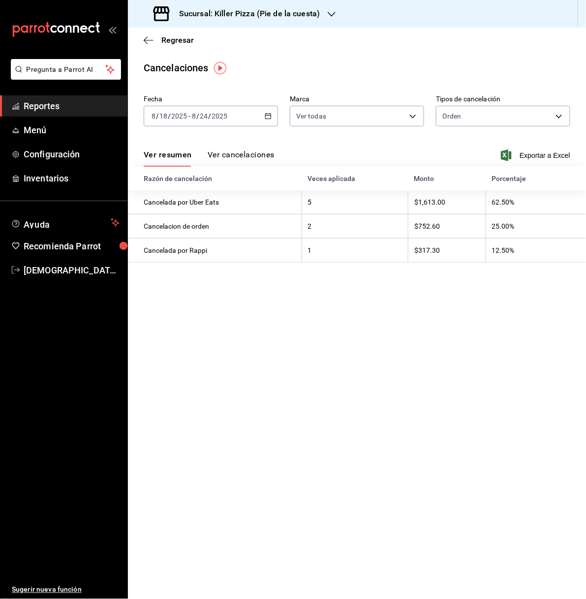
click at [316, 10] on h3 "Sucursal: Killer Pizza (Pie de la cuesta)" at bounding box center [245, 14] width 149 height 12
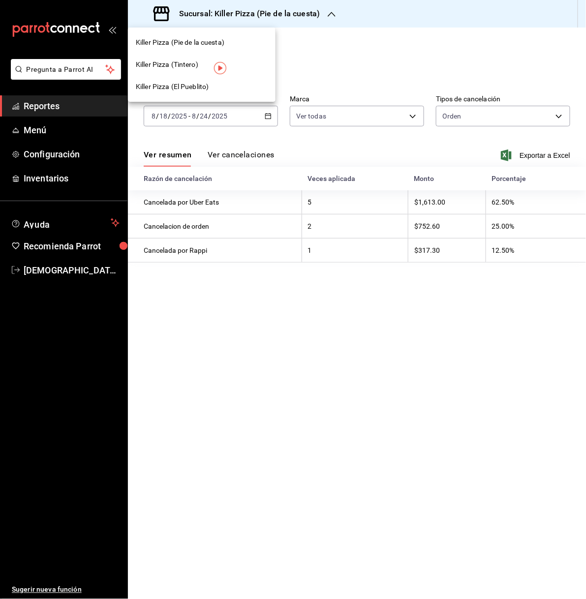
click at [235, 65] on div "Killer Pizza (Tintero)" at bounding box center [202, 65] width 132 height 10
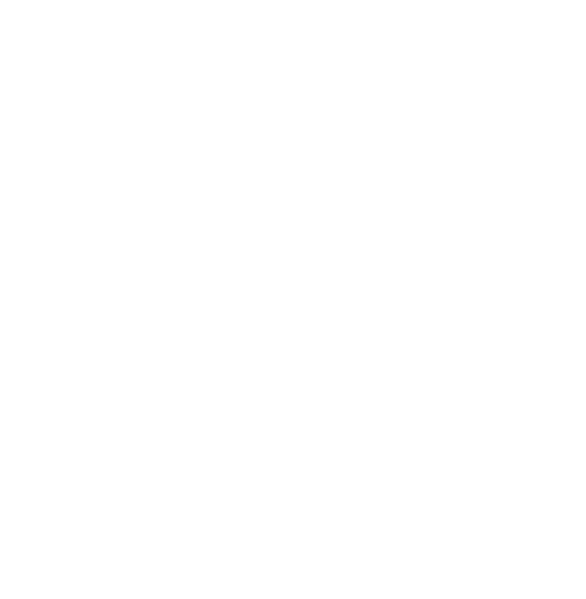
click at [447, 4] on html at bounding box center [293, 2] width 586 height 4
